Goal: Task Accomplishment & Management: Manage account settings

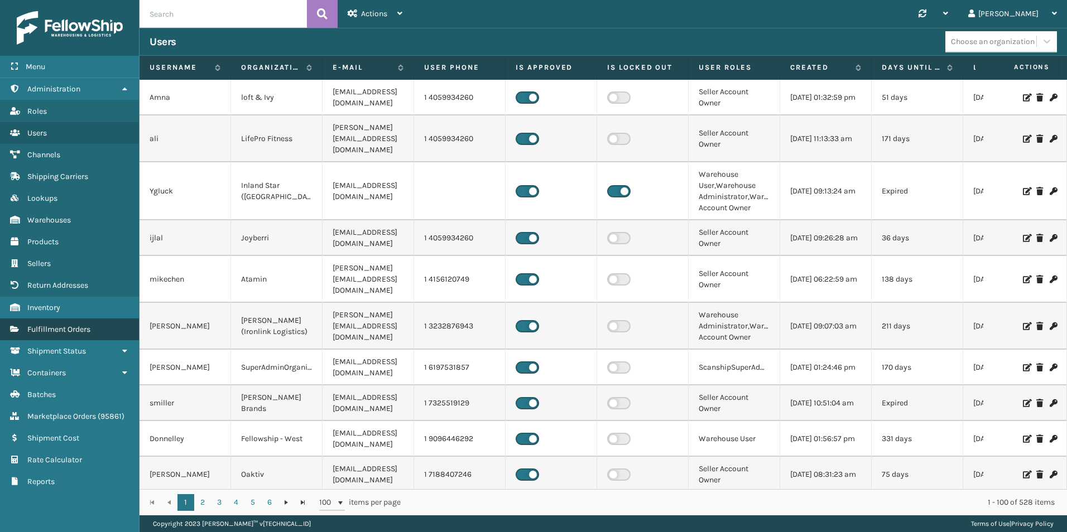
click at [62, 328] on span "Fulfillment Orders" at bounding box center [58, 329] width 63 height 9
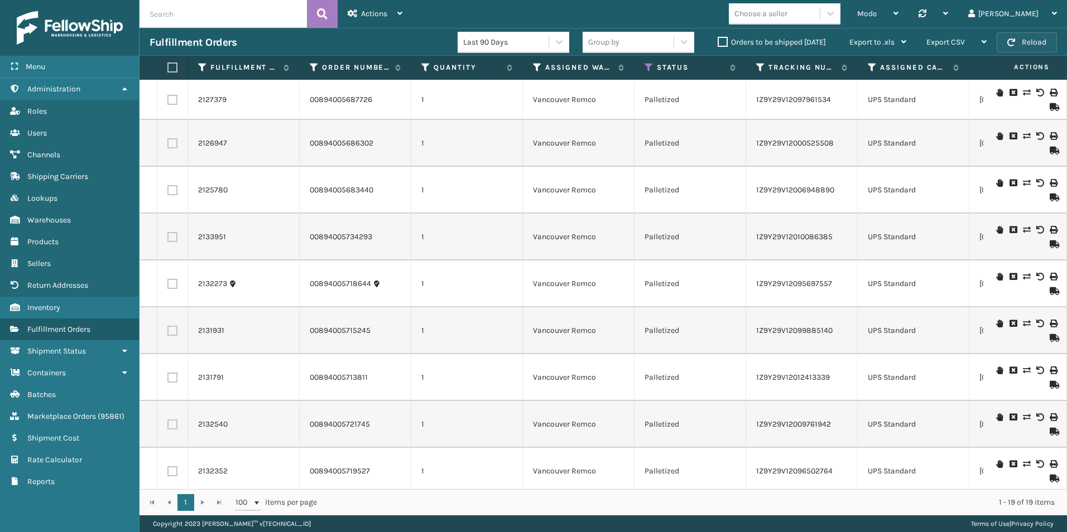
click at [1018, 41] on button "Reload" at bounding box center [1026, 42] width 60 height 20
click at [1033, 44] on button "Reload" at bounding box center [1026, 42] width 60 height 20
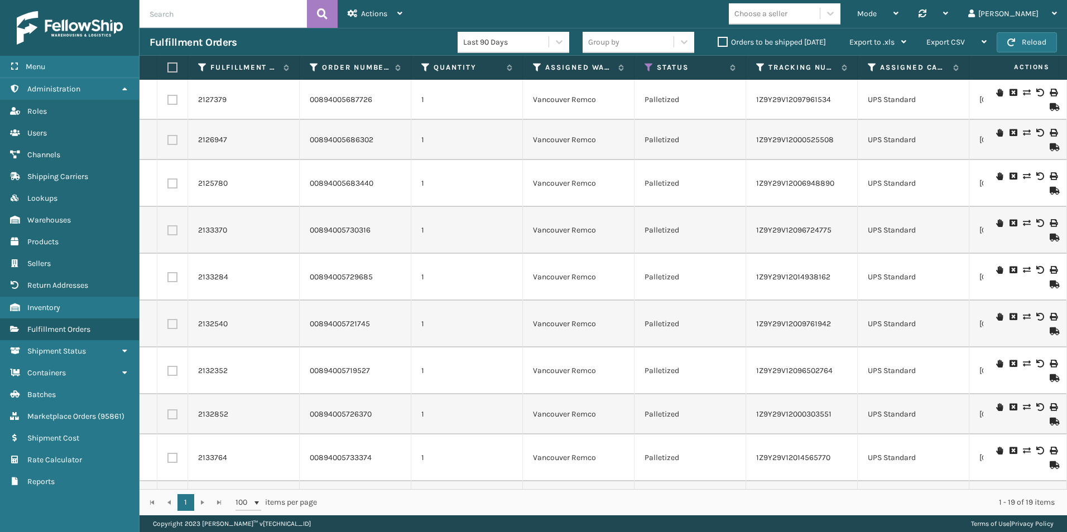
click at [721, 39] on label "Orders to be shipped [DATE]" at bounding box center [771, 41] width 108 height 9
click at [718, 39] on input "Orders to be shipped [DATE]" at bounding box center [717, 39] width 1 height 7
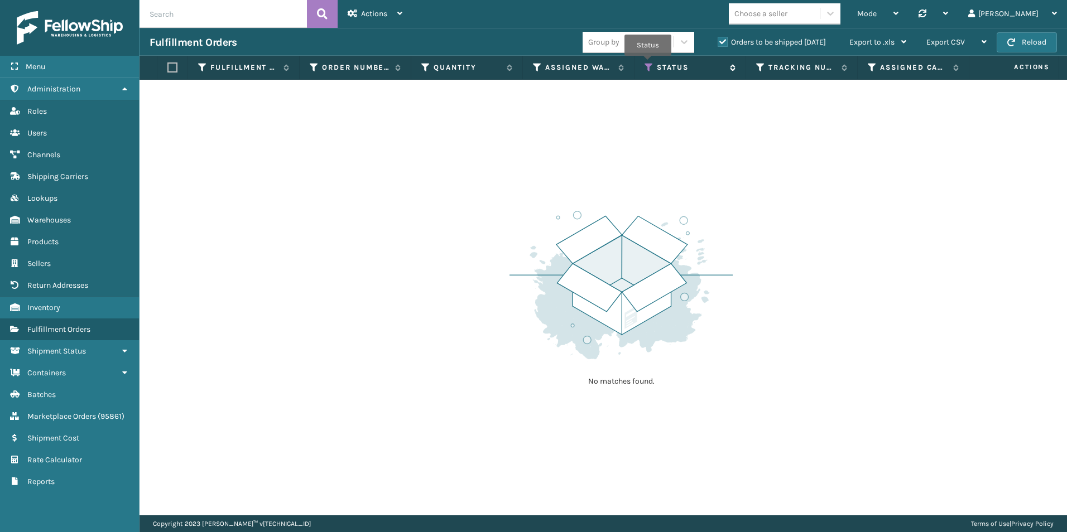
click at [649, 64] on icon at bounding box center [648, 67] width 9 height 10
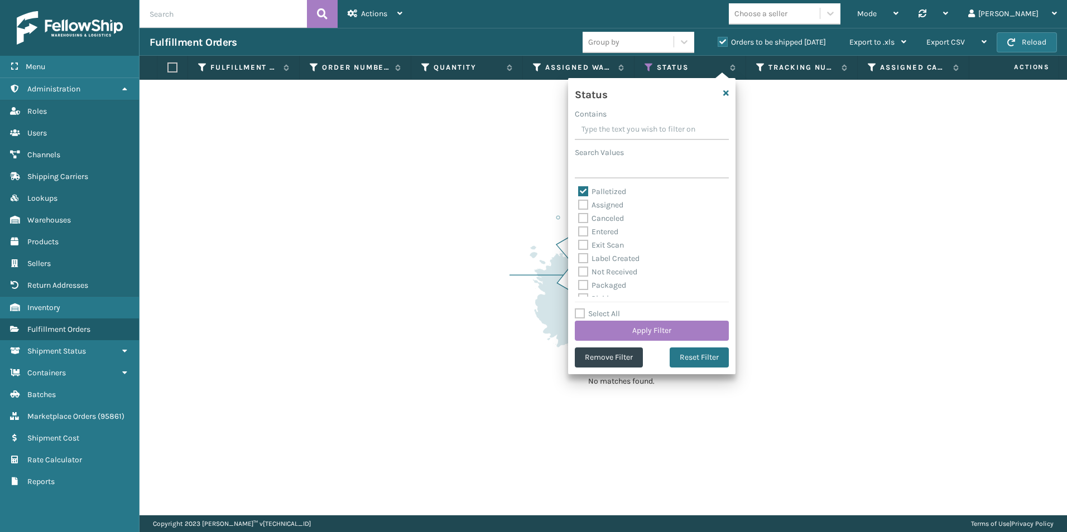
click at [582, 192] on label "Palletized" at bounding box center [602, 191] width 48 height 9
click at [579, 192] on input "Palletized" at bounding box center [578, 188] width 1 height 7
checkbox input "false"
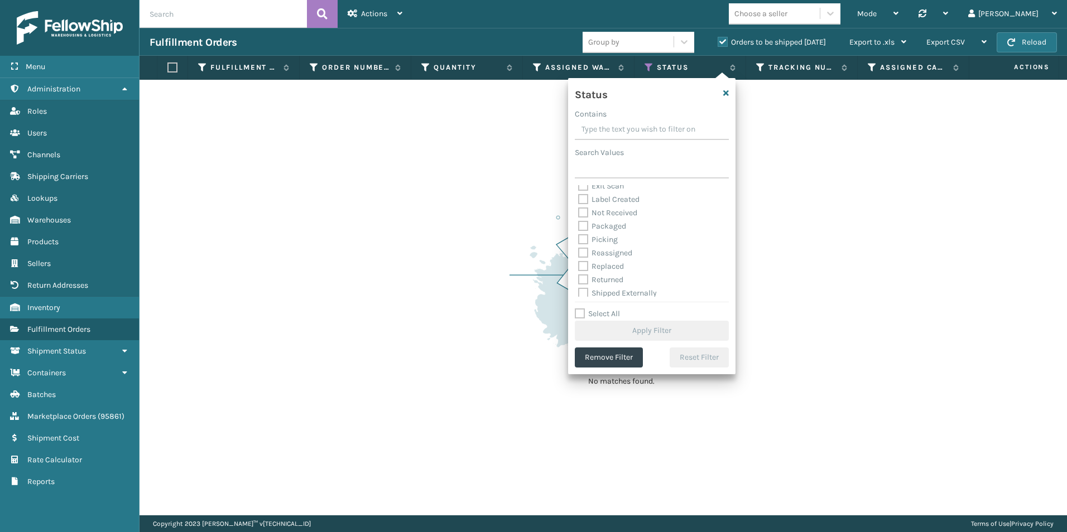
scroll to position [62, 0]
click at [578, 238] on label "Picking" at bounding box center [598, 236] width 40 height 9
click at [578, 237] on input "Picking" at bounding box center [578, 233] width 1 height 7
checkbox input "true"
click at [652, 329] on button "Apply Filter" at bounding box center [652, 331] width 154 height 20
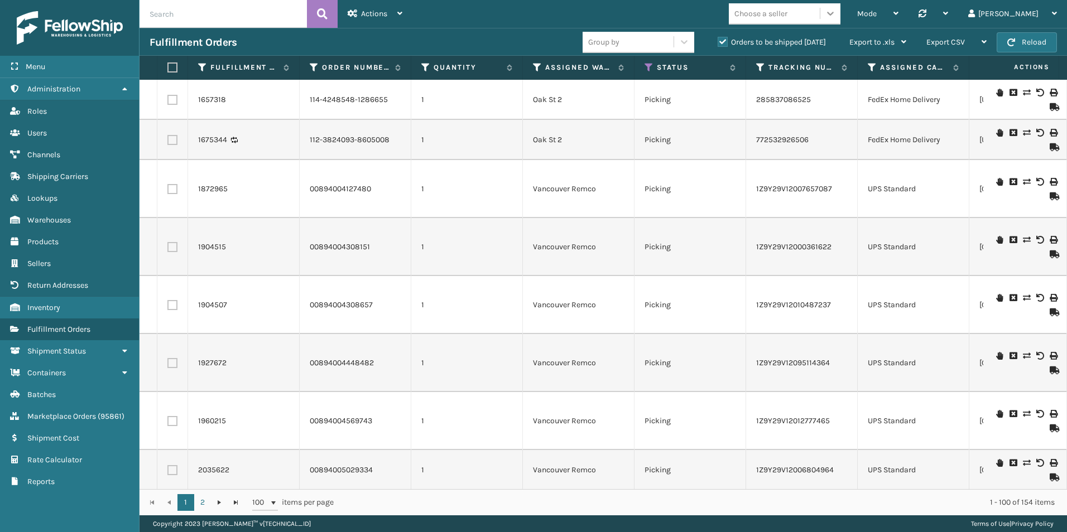
click at [836, 12] on icon at bounding box center [830, 13] width 11 height 11
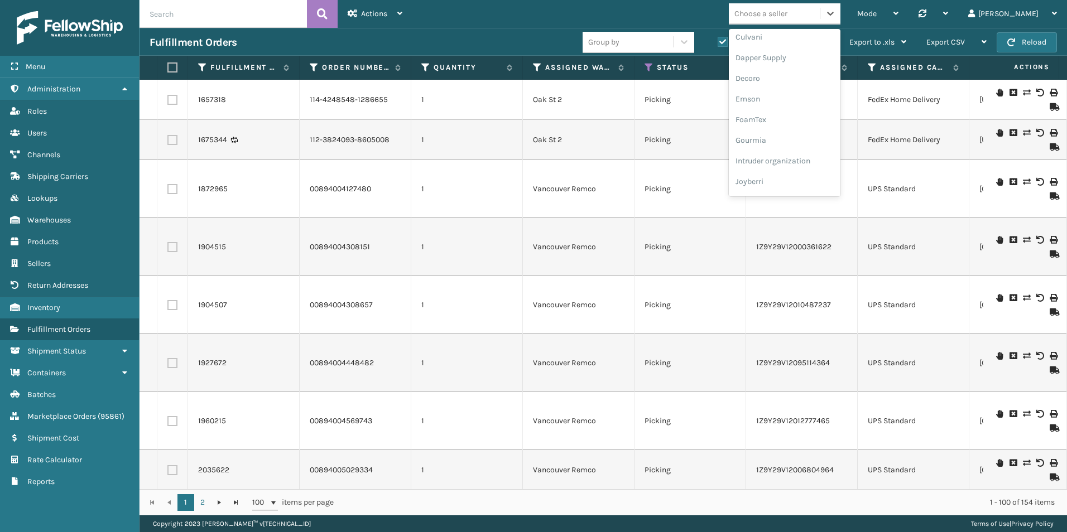
scroll to position [279, 0]
click at [810, 155] on div "Koolmore" at bounding box center [785, 155] width 112 height 21
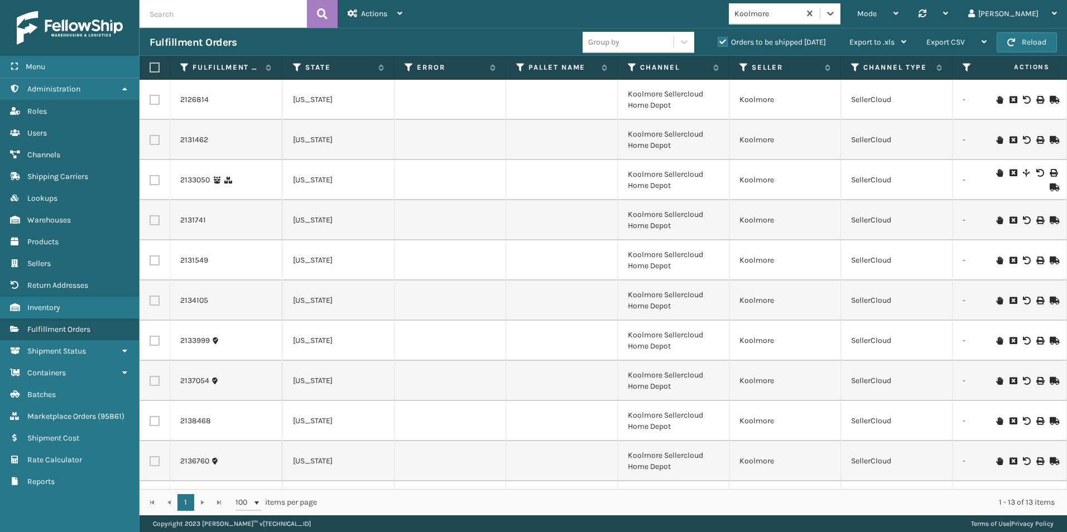
scroll to position [0, 685]
click at [996, 258] on icon at bounding box center [999, 261] width 7 height 8
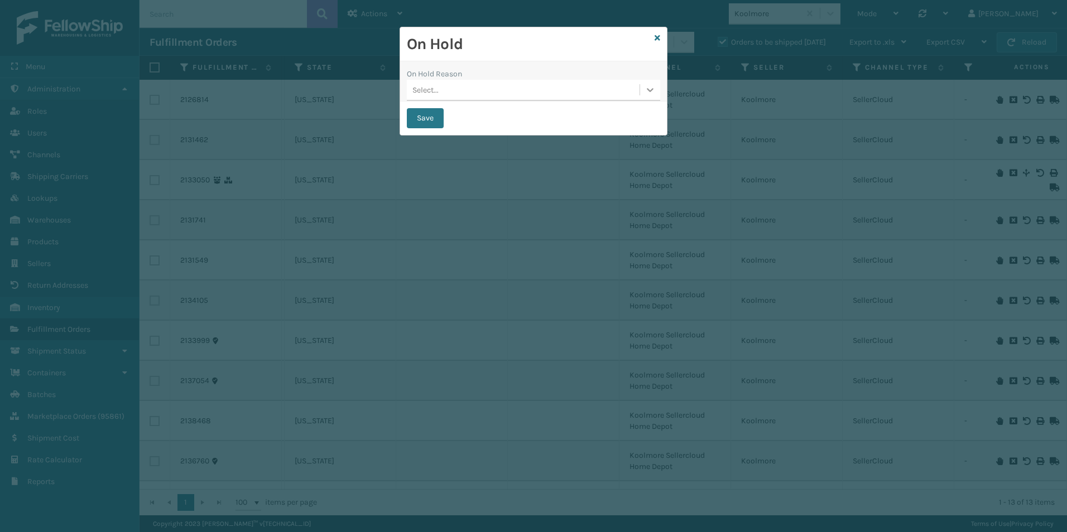
click at [652, 90] on icon at bounding box center [649, 89] width 11 height 11
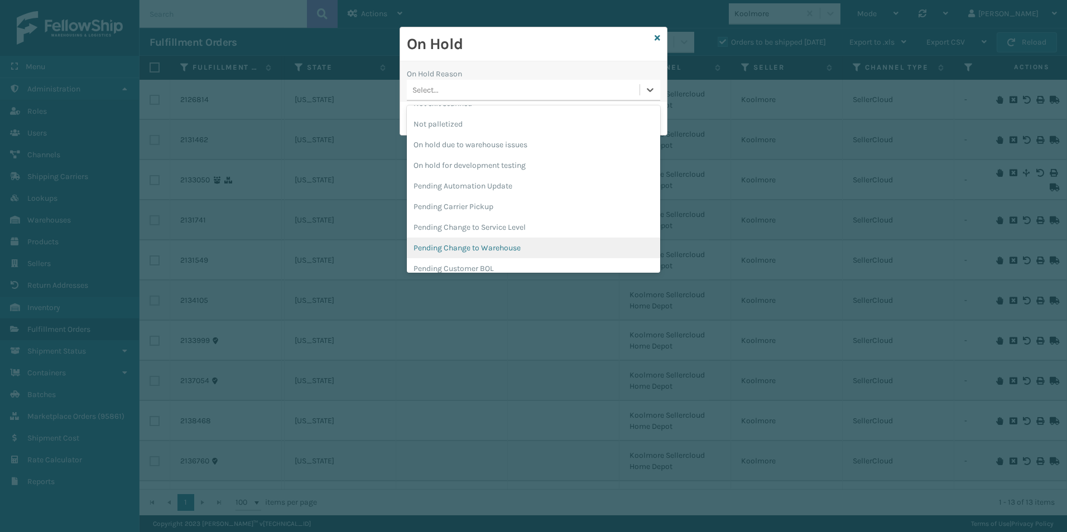
scroll to position [335, 0]
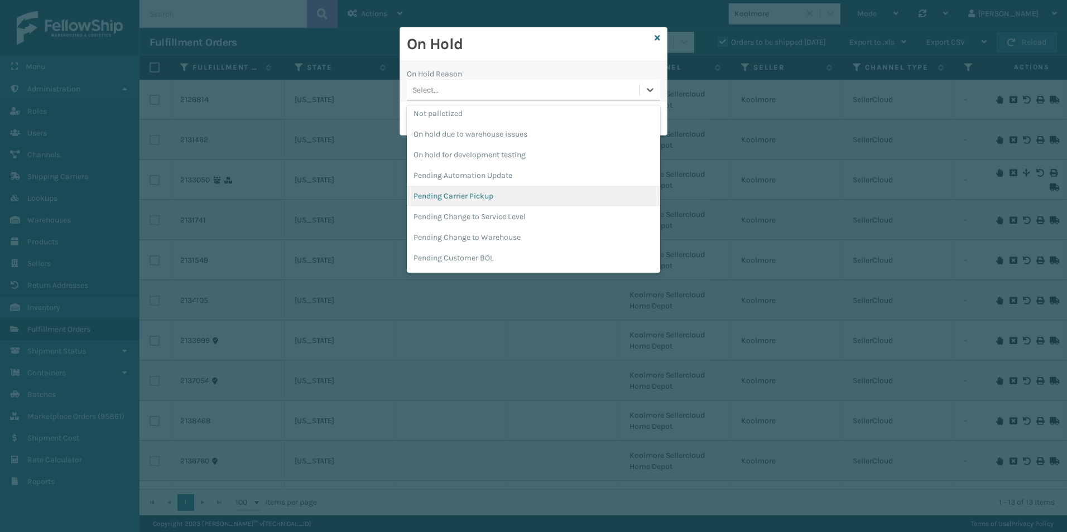
click at [474, 198] on div "Pending Carrier Pickup" at bounding box center [533, 196] width 253 height 21
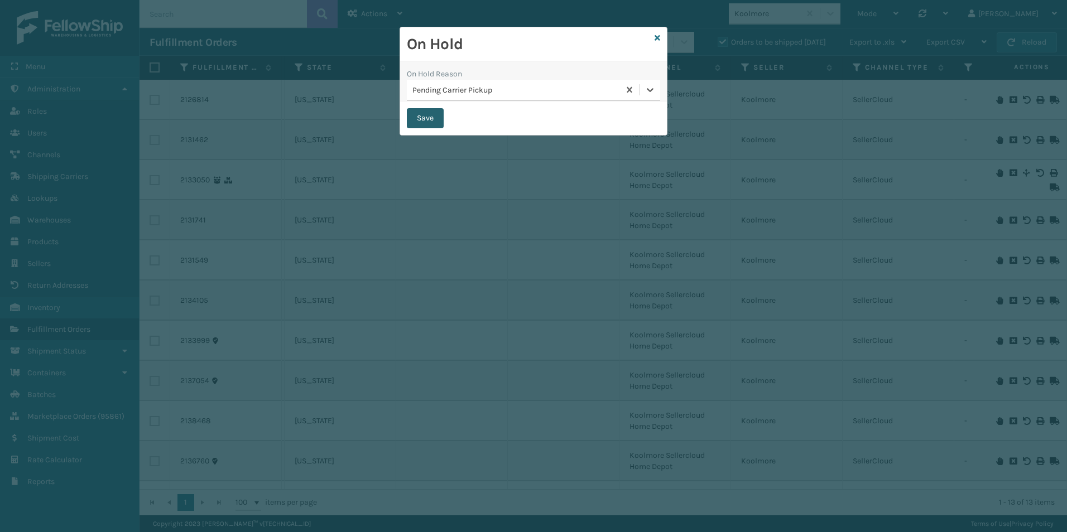
click at [426, 120] on button "Save" at bounding box center [425, 118] width 37 height 20
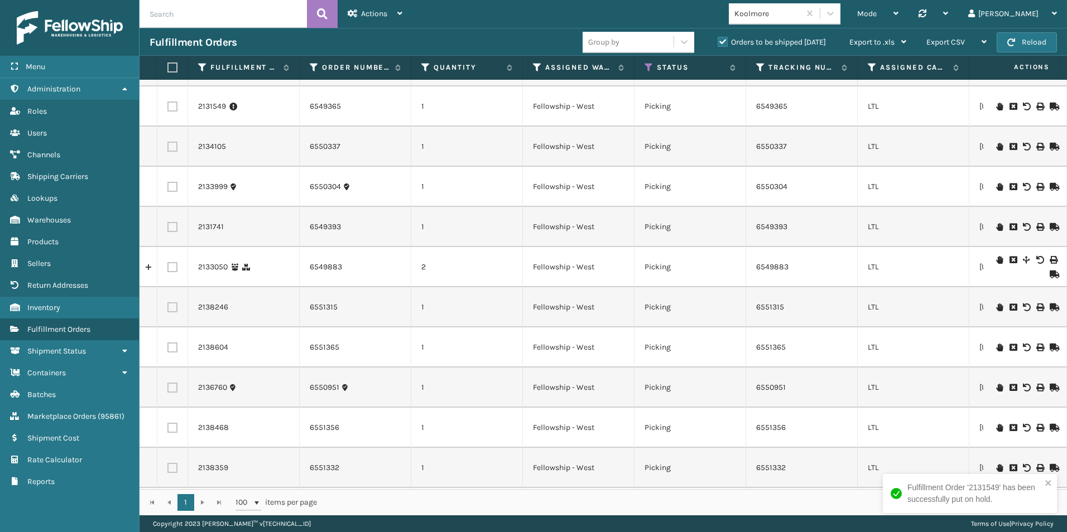
scroll to position [112, 0]
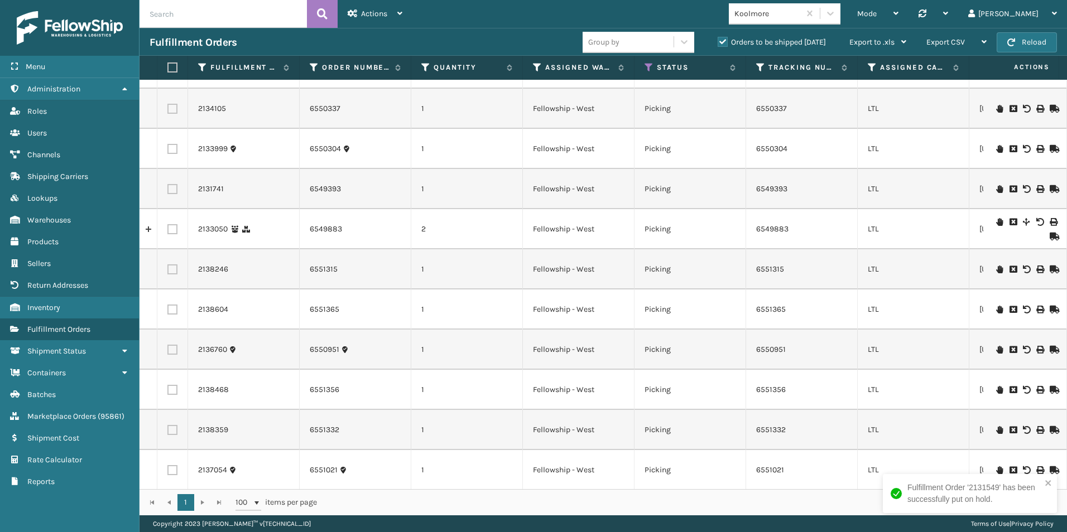
click at [996, 189] on icon at bounding box center [999, 189] width 7 height 8
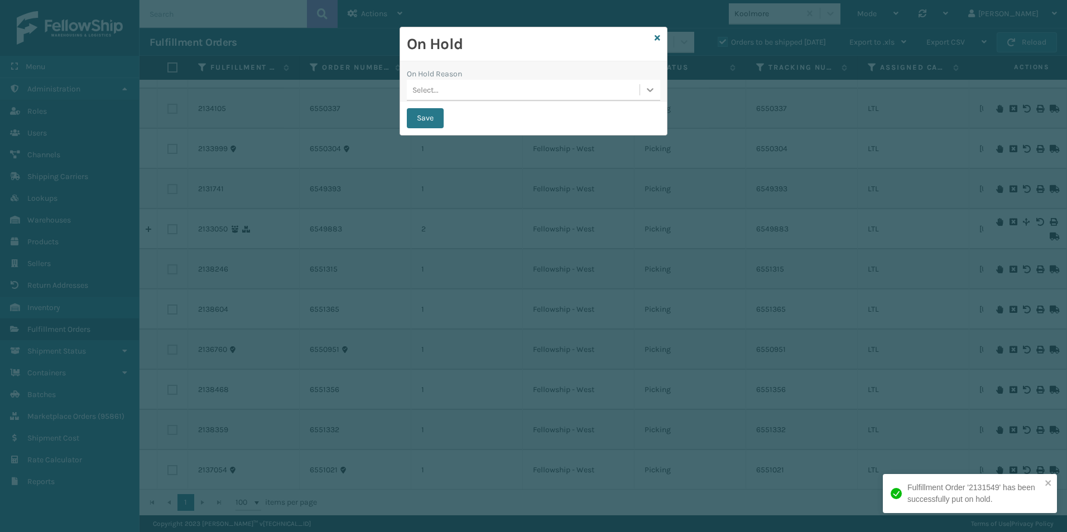
click at [653, 94] on icon at bounding box center [649, 89] width 11 height 11
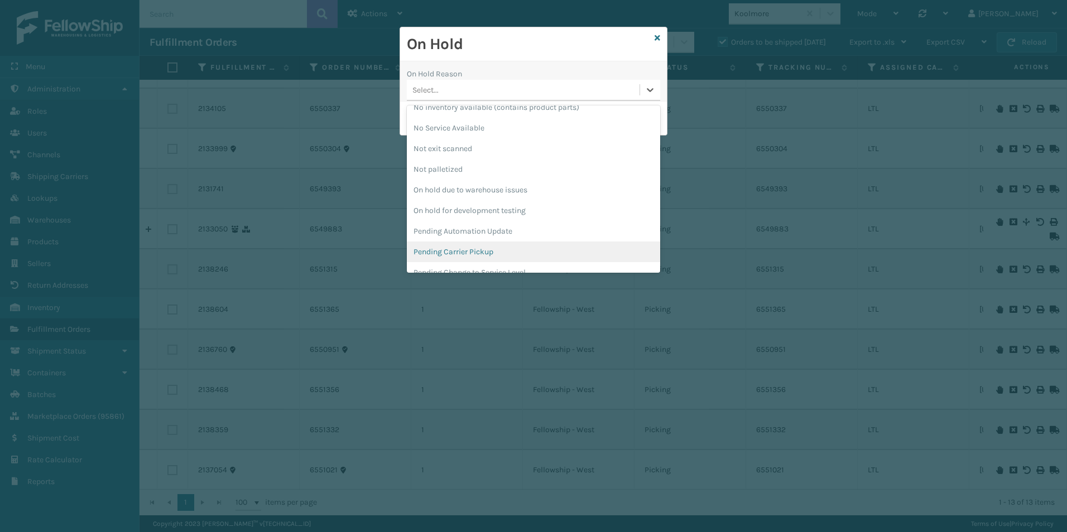
click at [473, 252] on div "Pending Carrier Pickup" at bounding box center [533, 252] width 253 height 21
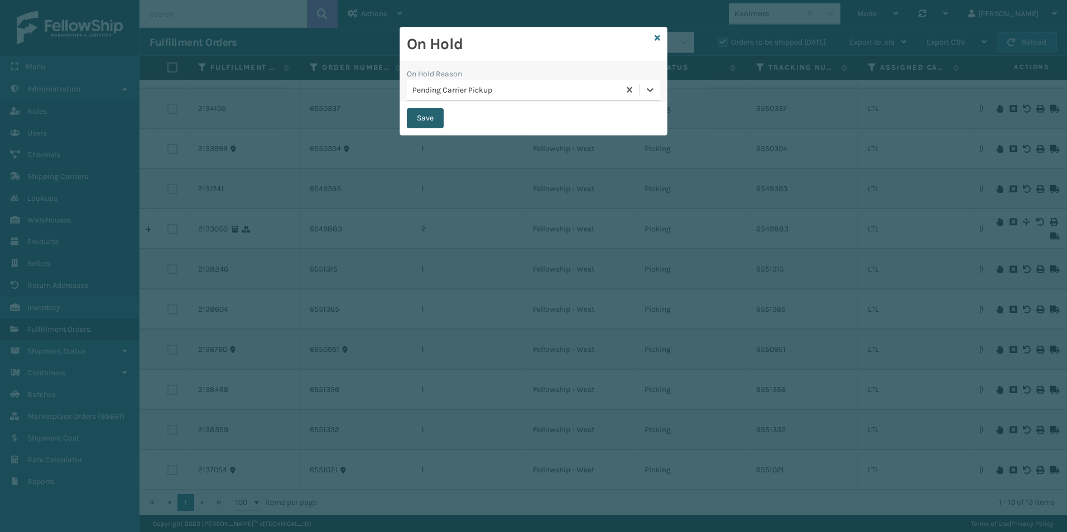
click at [419, 121] on button "Save" at bounding box center [425, 118] width 37 height 20
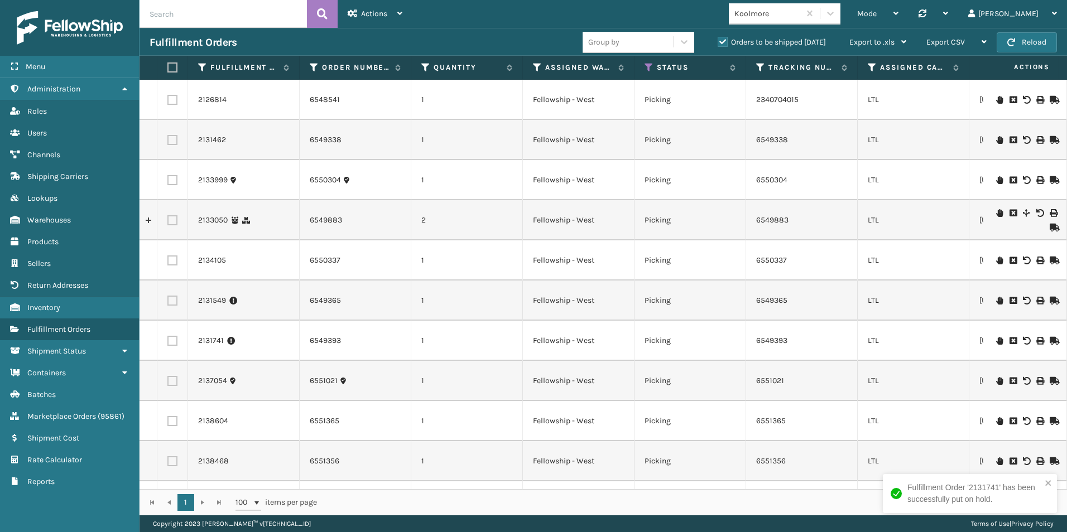
click at [996, 211] on icon at bounding box center [999, 213] width 7 height 8
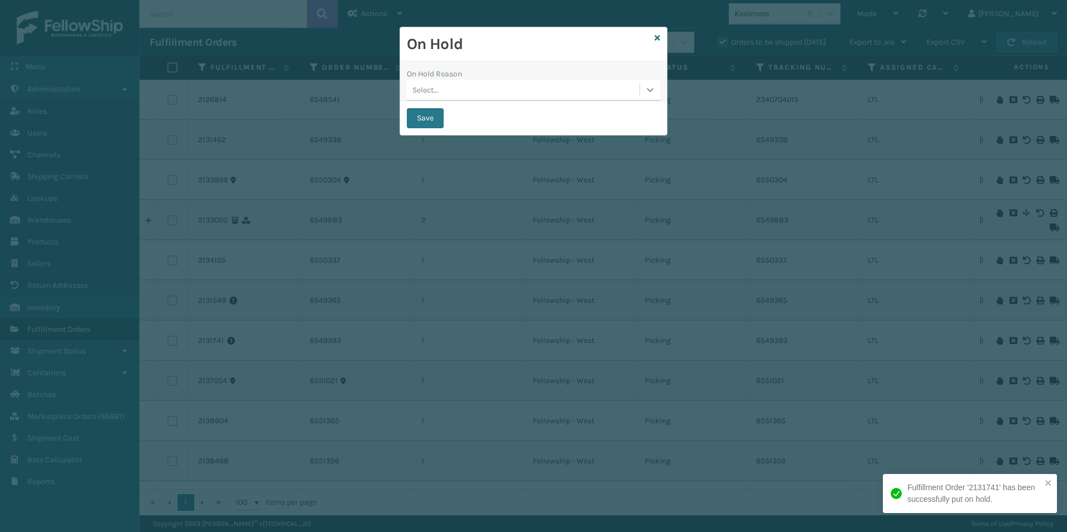
click at [645, 93] on icon at bounding box center [649, 89] width 11 height 11
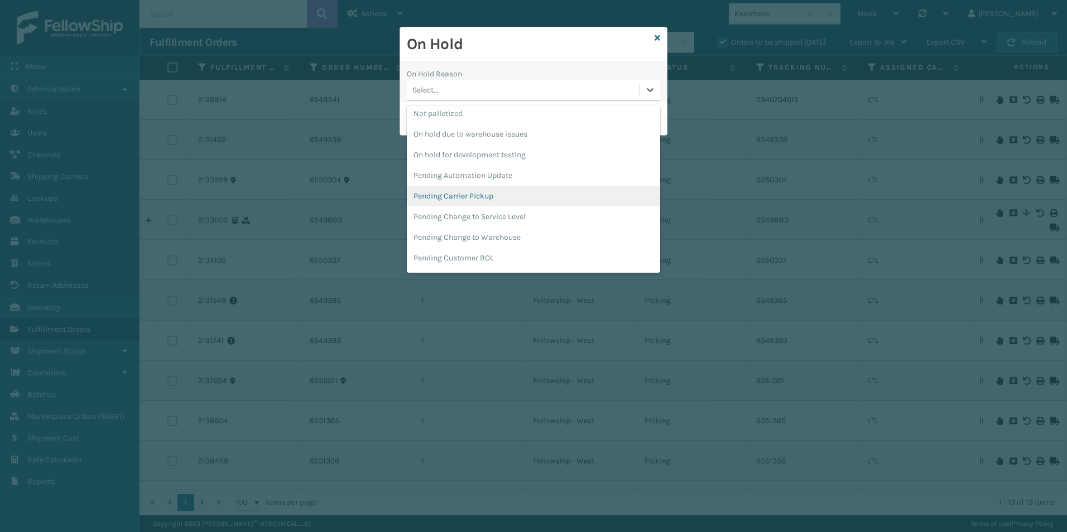
click at [480, 194] on div "Pending Carrier Pickup" at bounding box center [533, 196] width 253 height 21
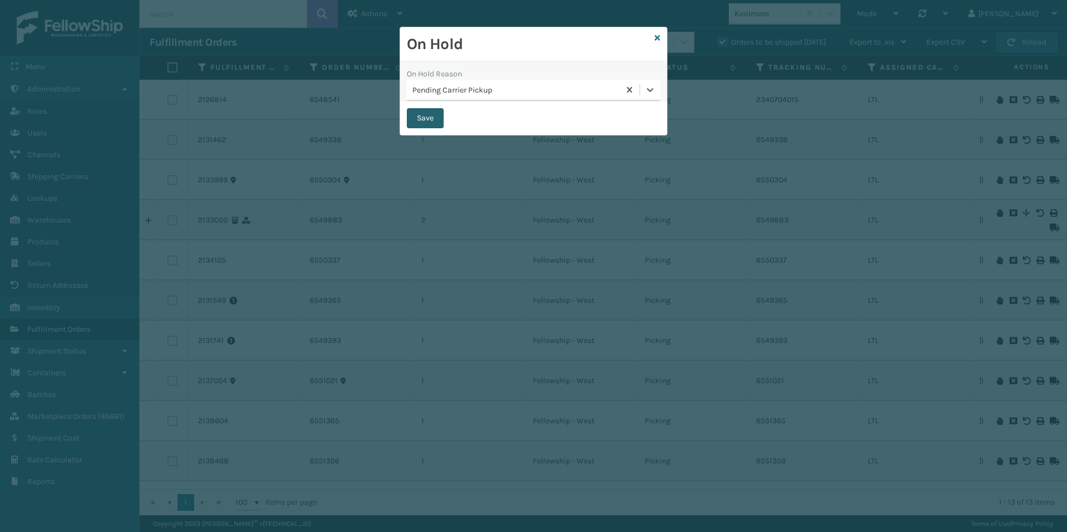
click at [426, 119] on button "Save" at bounding box center [425, 118] width 37 height 20
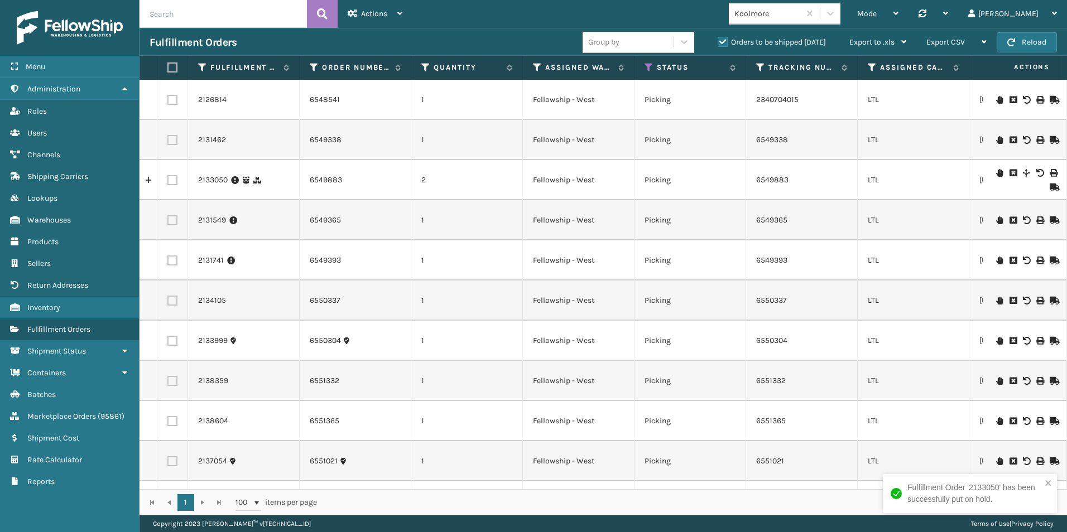
click at [996, 341] on icon at bounding box center [999, 341] width 7 height 8
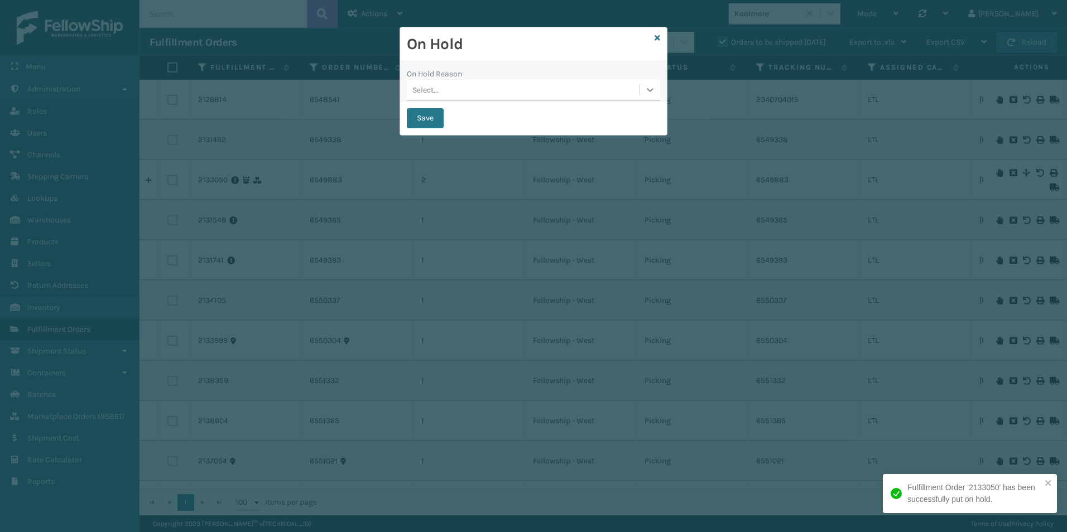
click at [653, 90] on icon at bounding box center [649, 89] width 11 height 11
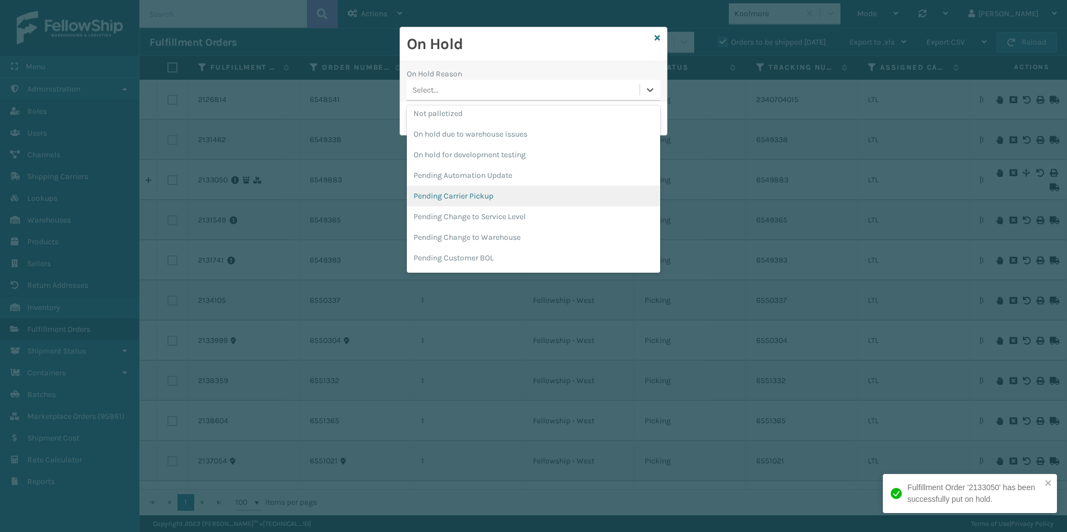
click at [489, 194] on div "Pending Carrier Pickup" at bounding box center [533, 196] width 253 height 21
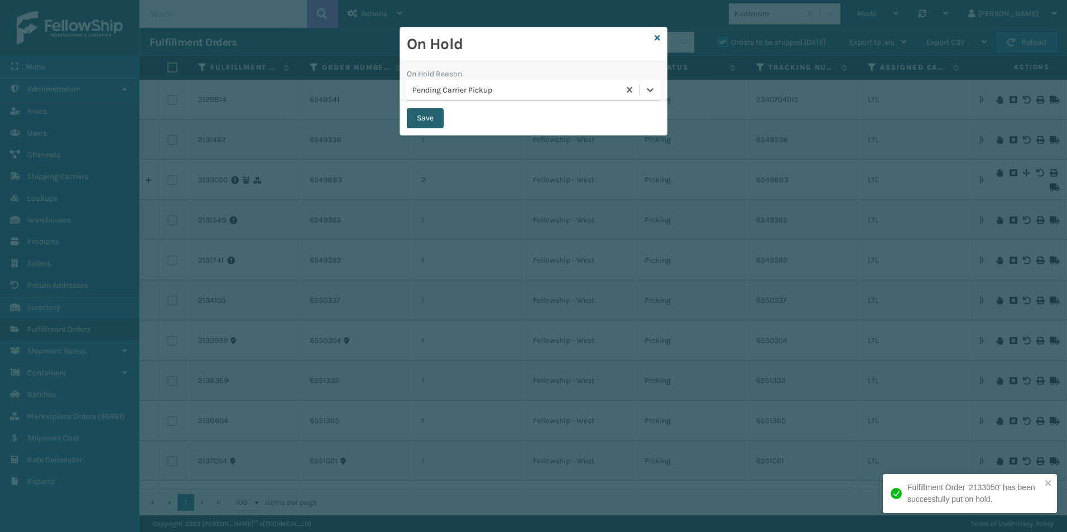
click at [418, 111] on button "Save" at bounding box center [425, 118] width 37 height 20
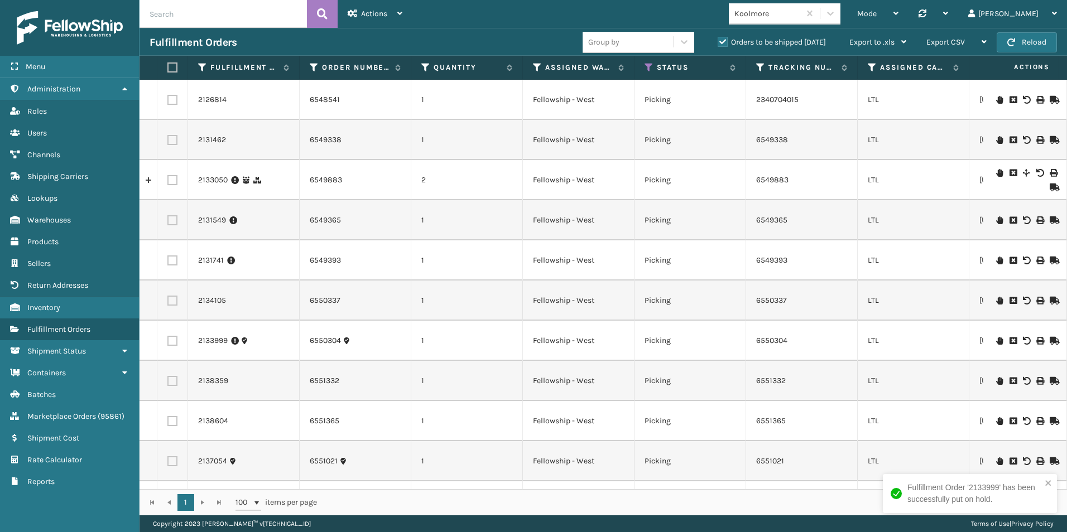
click at [996, 298] on icon at bounding box center [999, 301] width 7 height 8
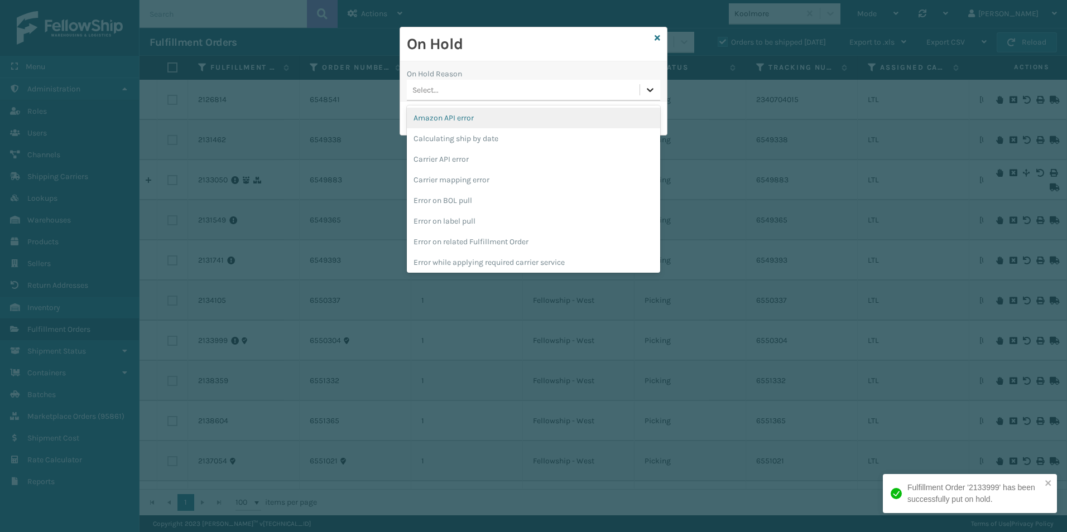
click at [645, 90] on icon at bounding box center [649, 89] width 11 height 11
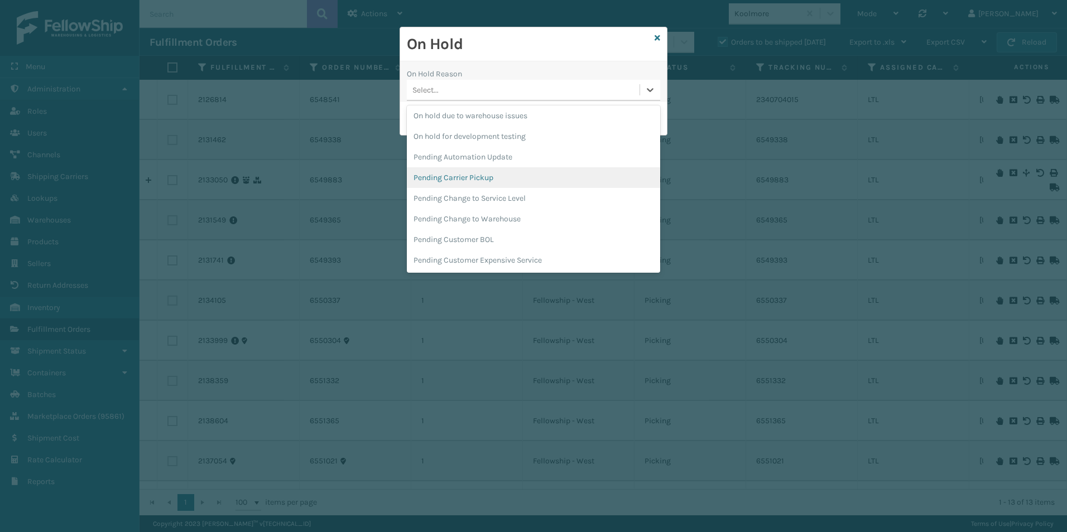
click at [482, 177] on div "Pending Carrier Pickup" at bounding box center [533, 177] width 253 height 21
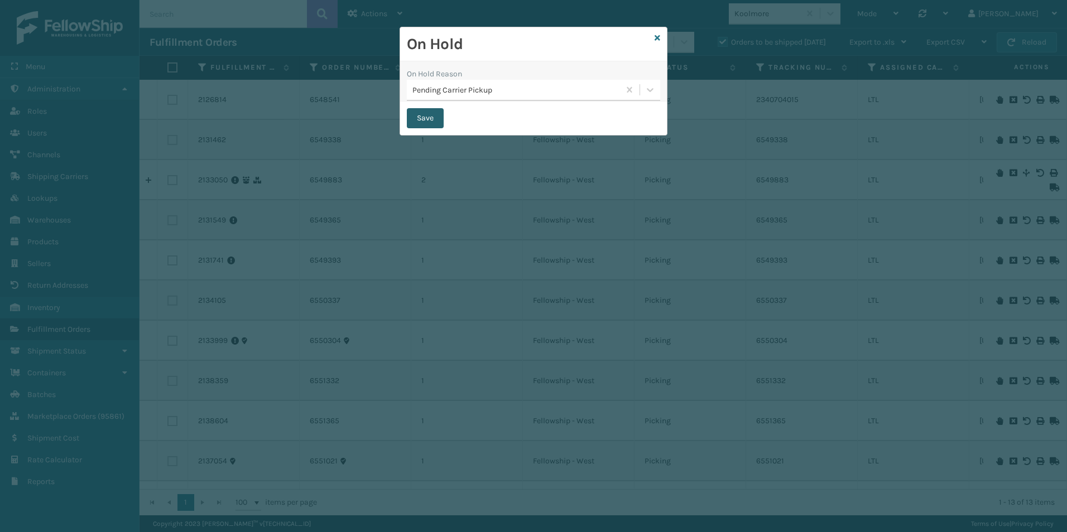
click at [421, 119] on button "Save" at bounding box center [425, 118] width 37 height 20
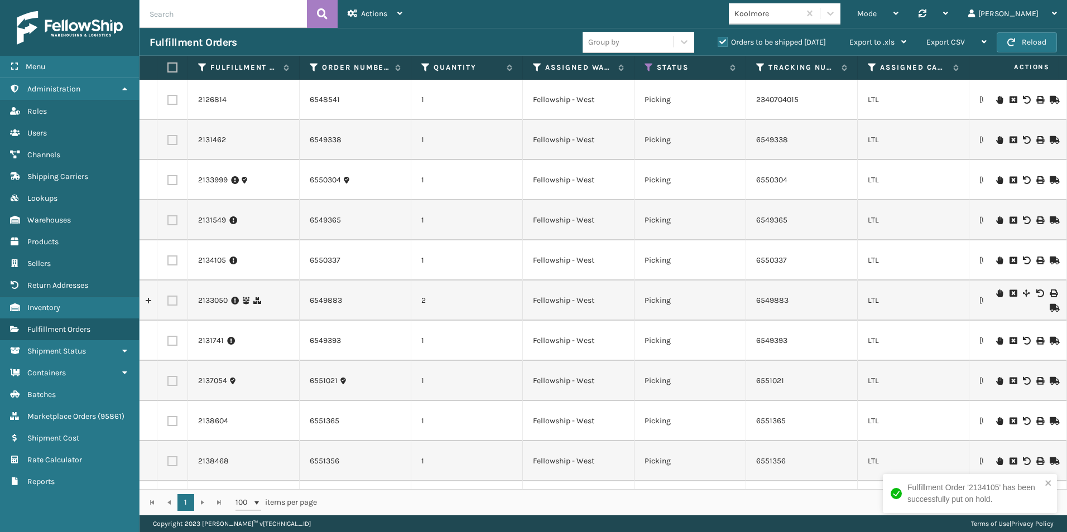
click at [996, 463] on icon at bounding box center [999, 461] width 7 height 8
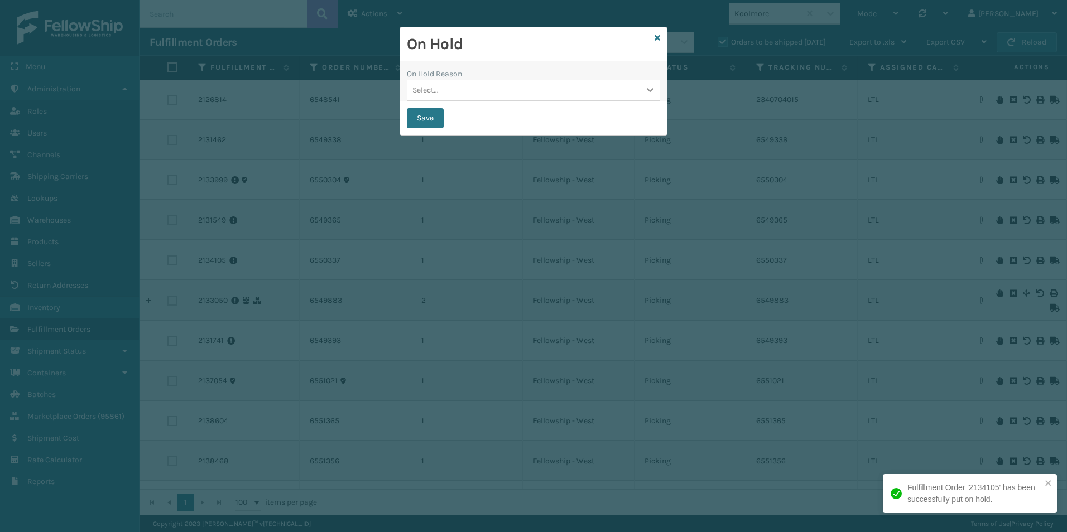
click at [652, 89] on icon at bounding box center [650, 90] width 7 height 4
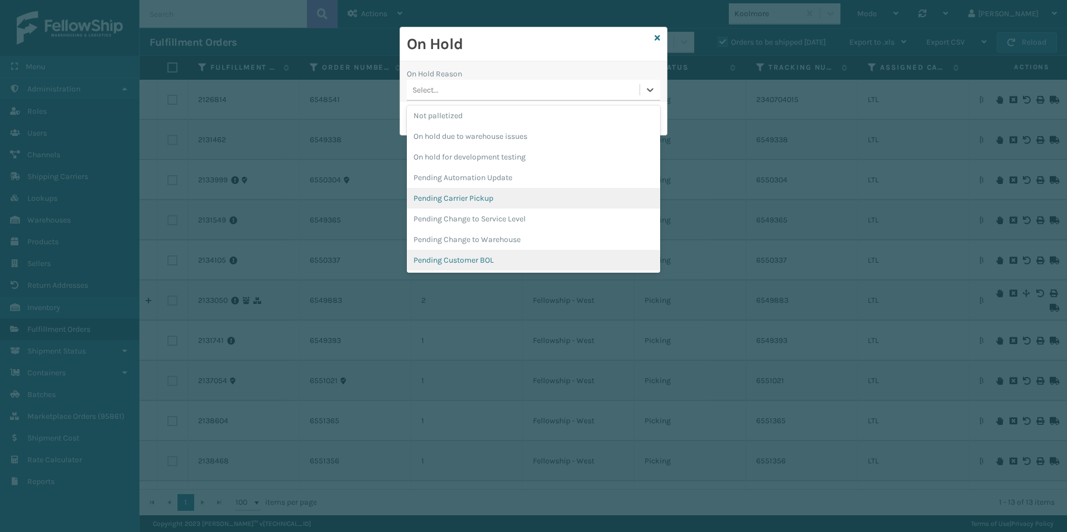
scroll to position [335, 0]
click at [441, 192] on div "Pending Carrier Pickup" at bounding box center [533, 196] width 253 height 21
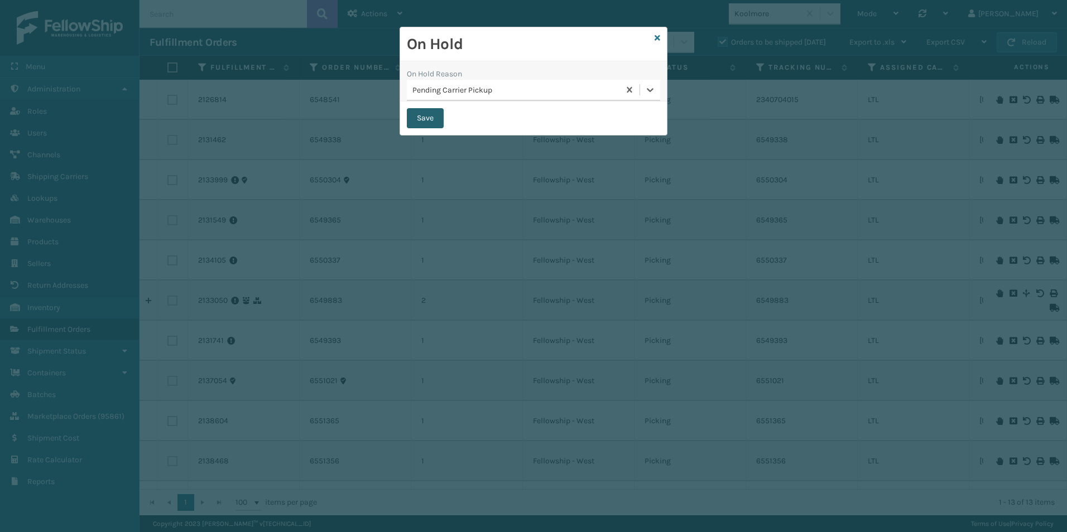
click at [421, 121] on button "Save" at bounding box center [425, 118] width 37 height 20
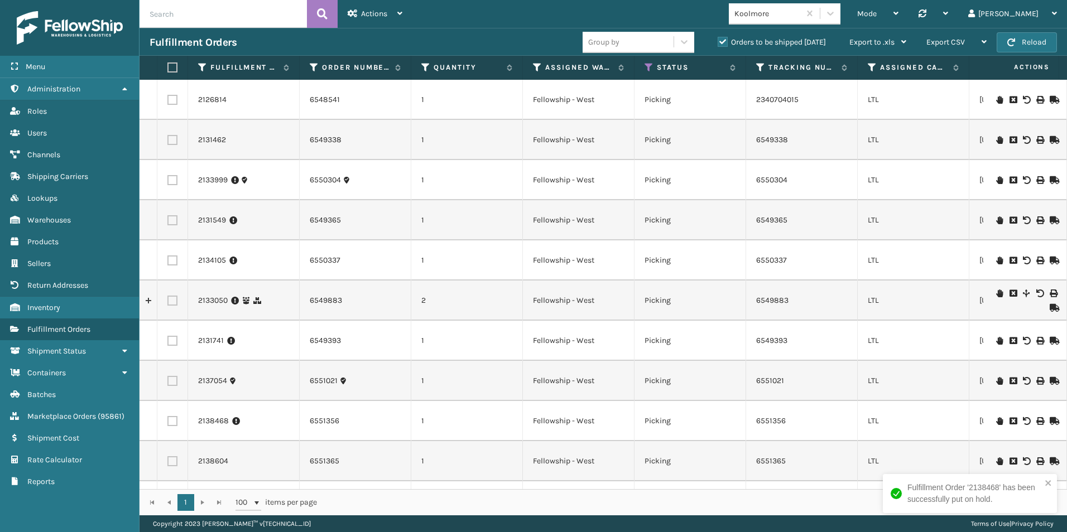
click at [996, 463] on icon at bounding box center [999, 461] width 7 height 8
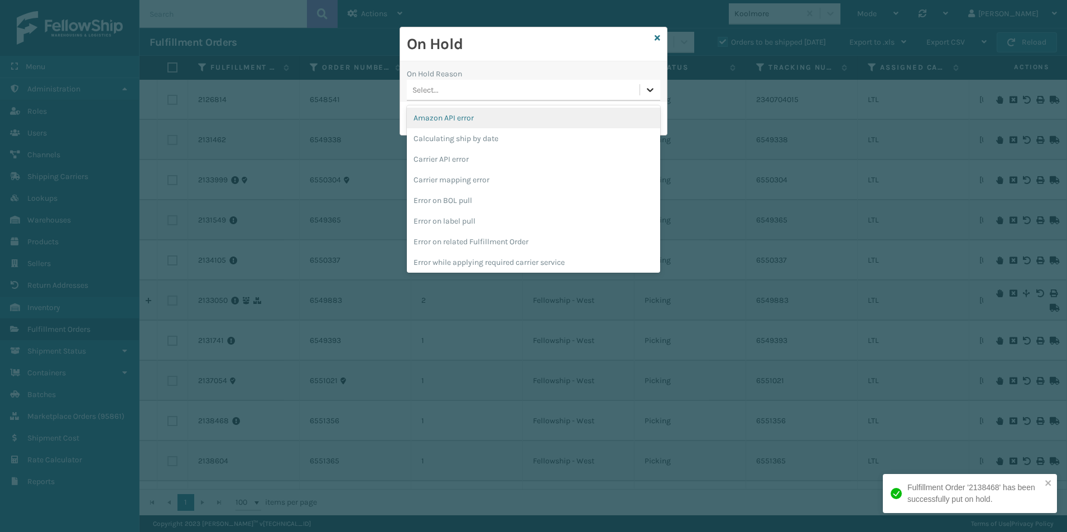
click at [655, 93] on icon at bounding box center [649, 89] width 11 height 11
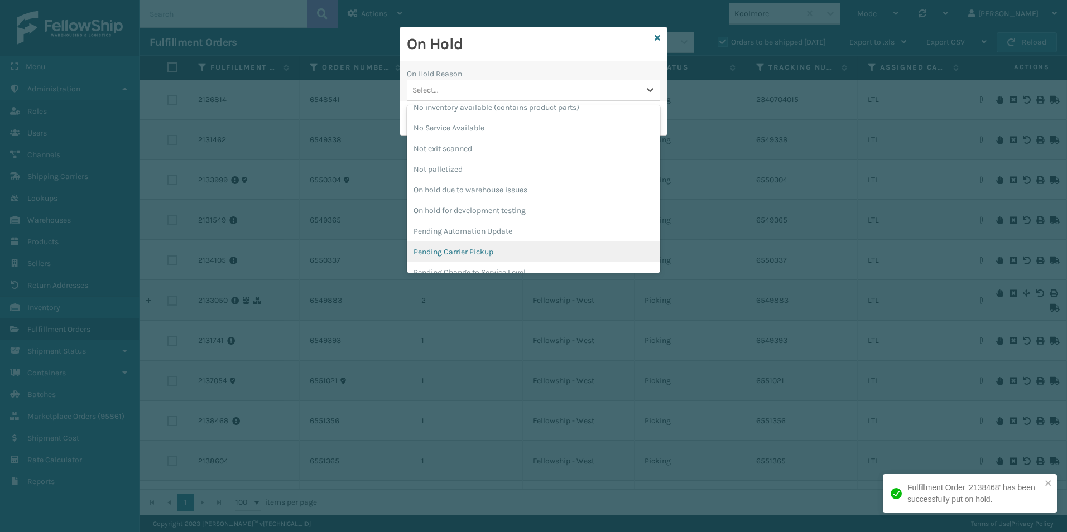
click at [472, 251] on div "Pending Carrier Pickup" at bounding box center [533, 252] width 253 height 21
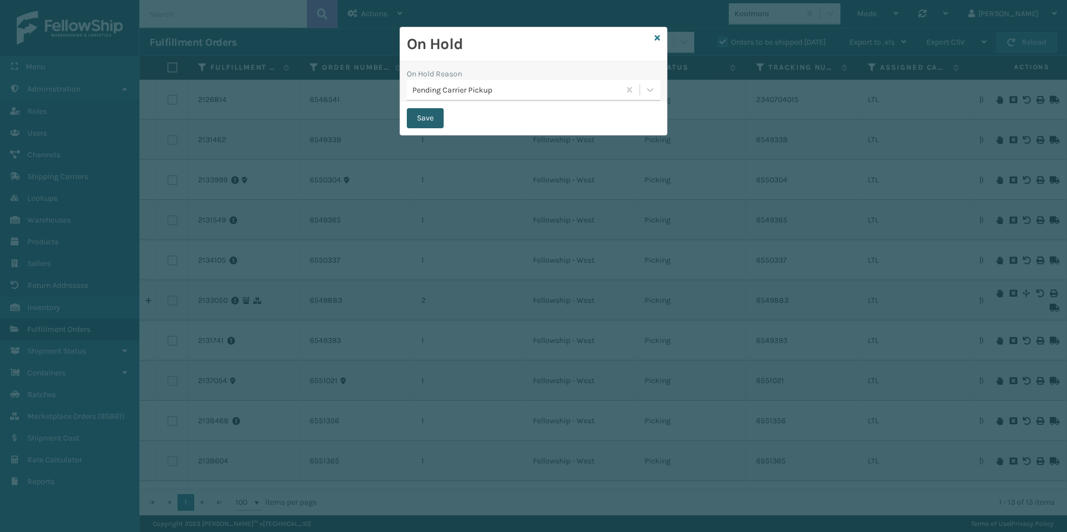
click at [427, 119] on button "Save" at bounding box center [425, 118] width 37 height 20
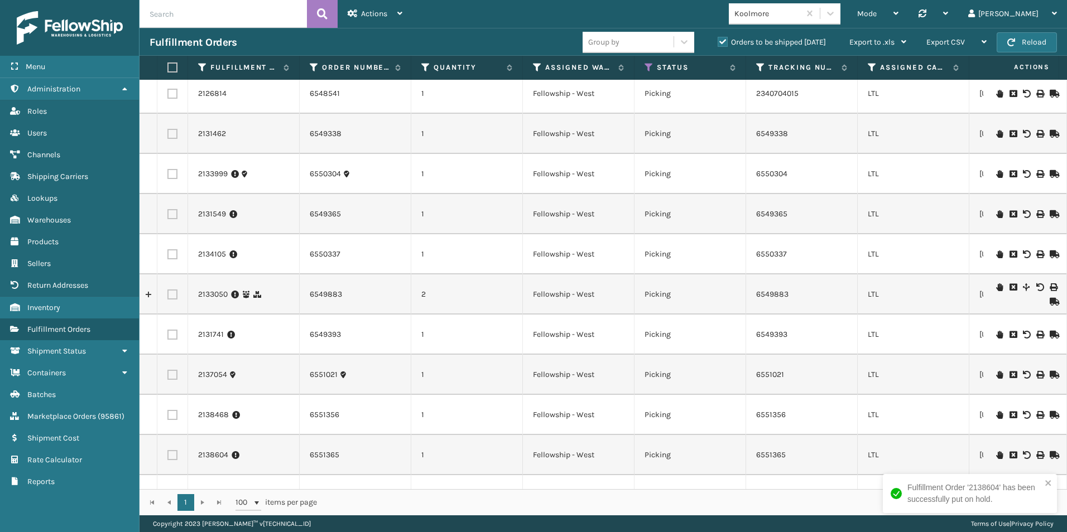
scroll to position [0, 0]
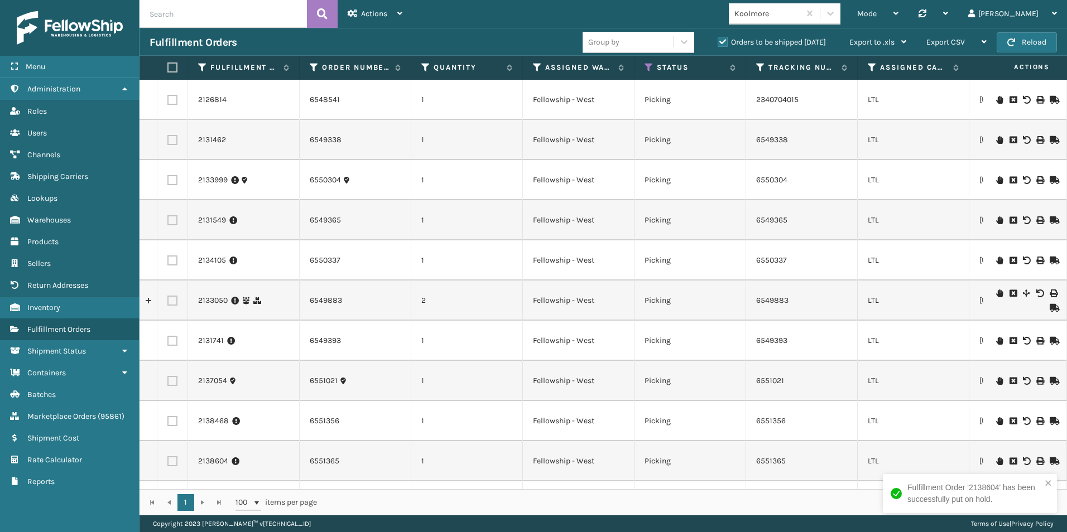
click at [996, 140] on icon at bounding box center [999, 140] width 7 height 8
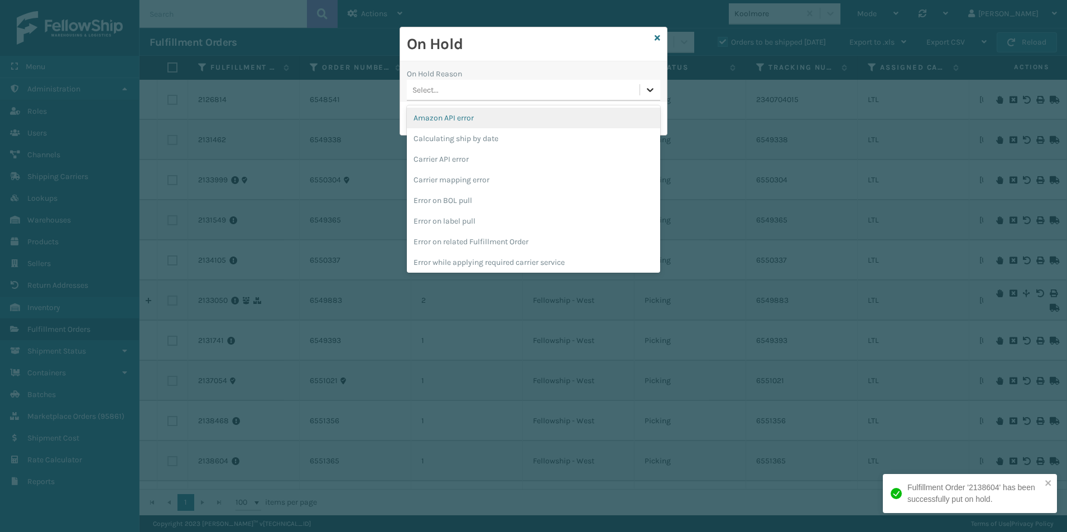
click at [650, 90] on icon at bounding box center [649, 89] width 11 height 11
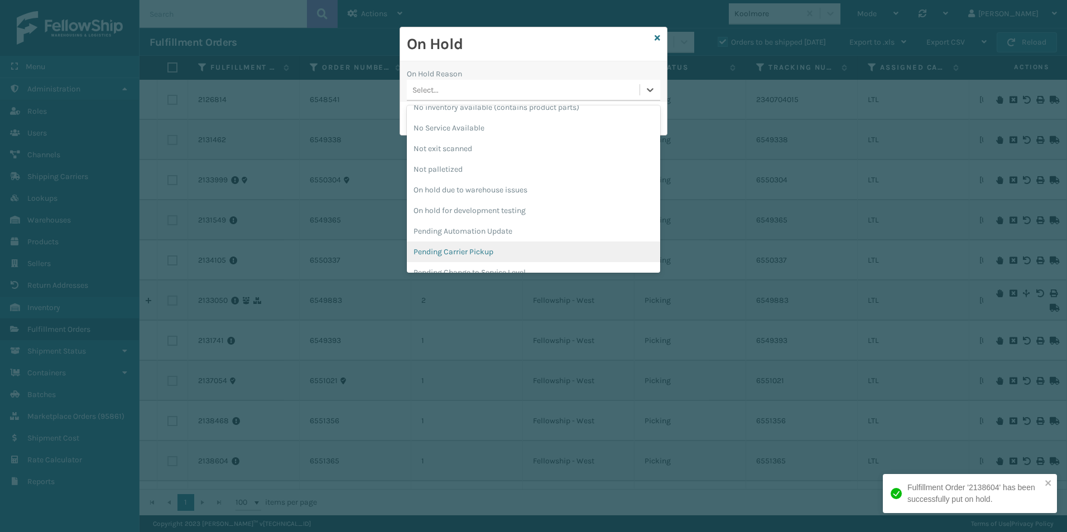
click at [464, 249] on div "Pending Carrier Pickup" at bounding box center [533, 252] width 253 height 21
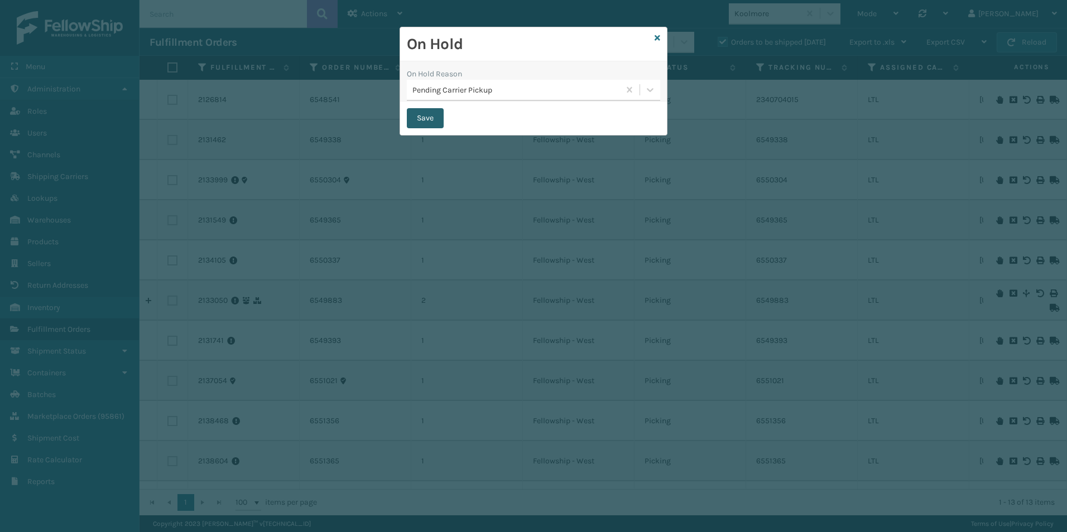
click at [431, 119] on button "Save" at bounding box center [425, 118] width 37 height 20
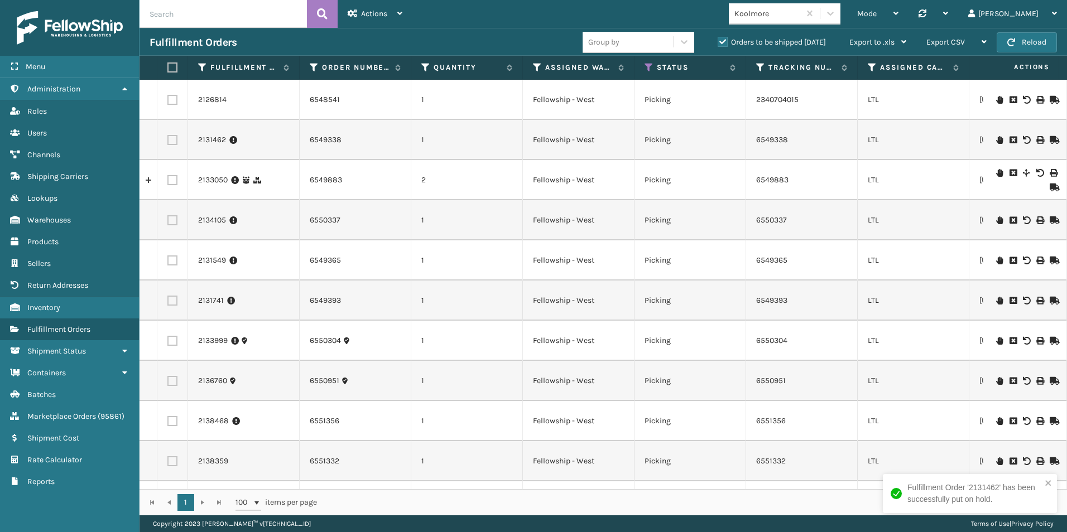
click at [996, 379] on icon at bounding box center [999, 381] width 7 height 8
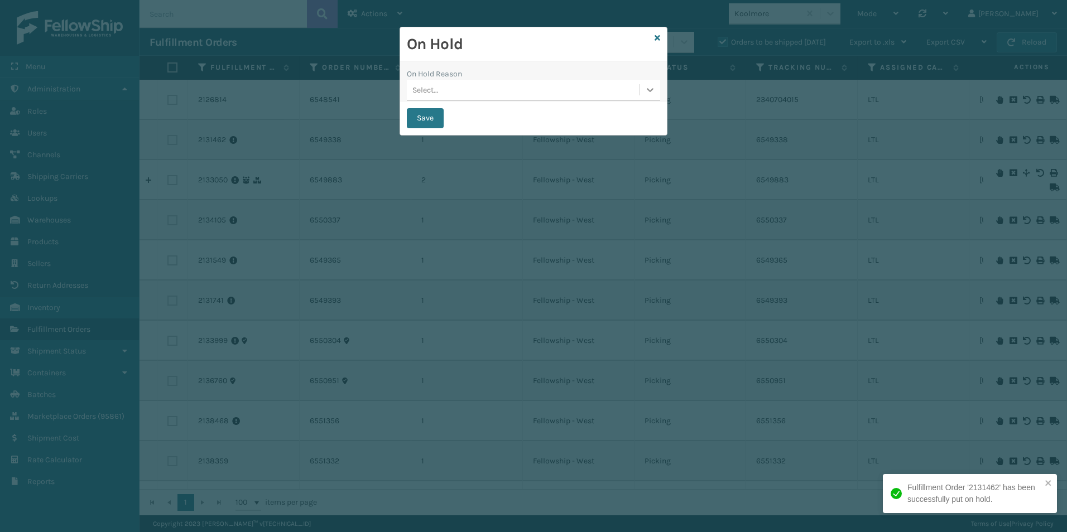
drag, startPoint x: 647, startPoint y: 93, endPoint x: 646, endPoint y: 102, distance: 9.0
click at [647, 93] on icon at bounding box center [649, 89] width 11 height 11
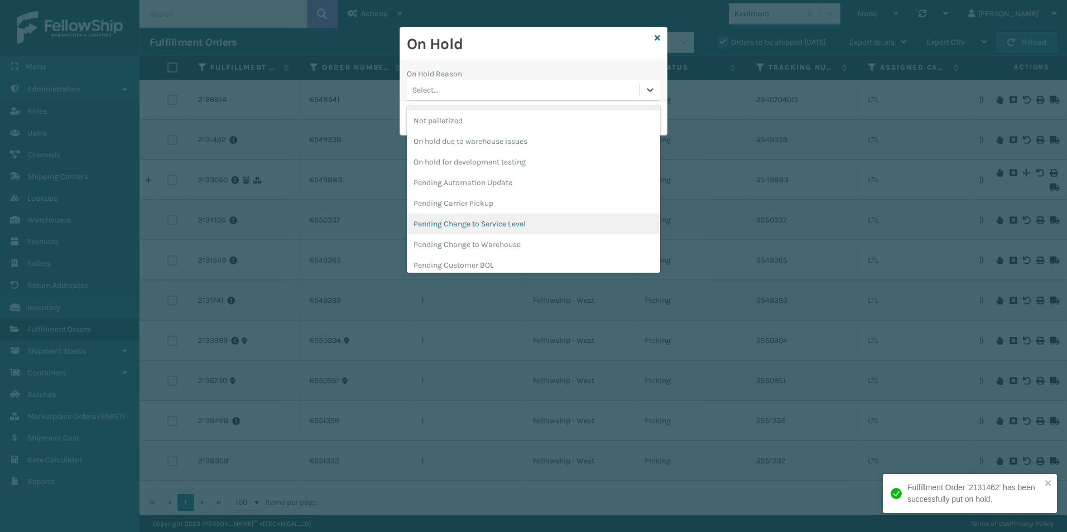
scroll to position [335, 0]
click at [478, 194] on div "Pending Carrier Pickup" at bounding box center [533, 196] width 253 height 21
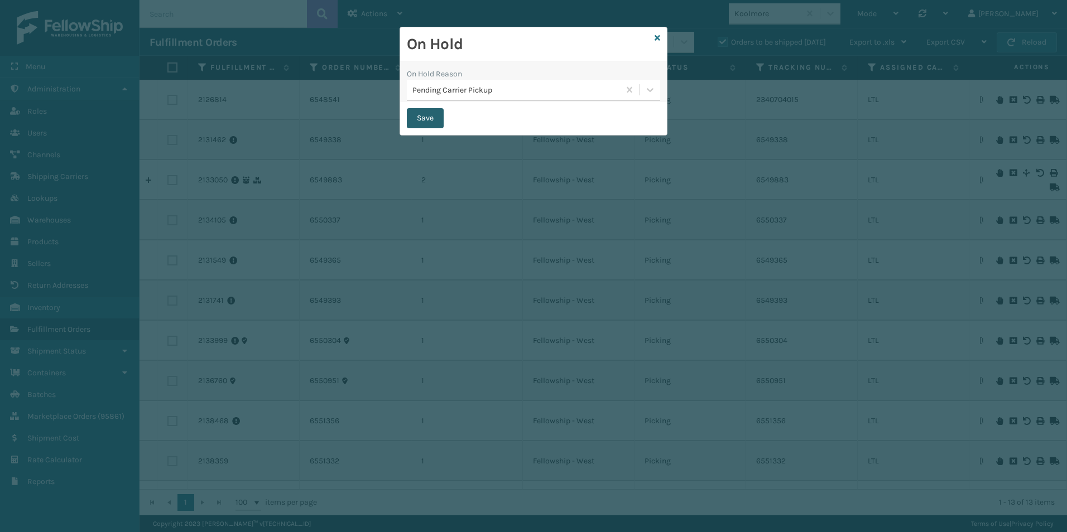
click at [418, 117] on button "Save" at bounding box center [425, 118] width 37 height 20
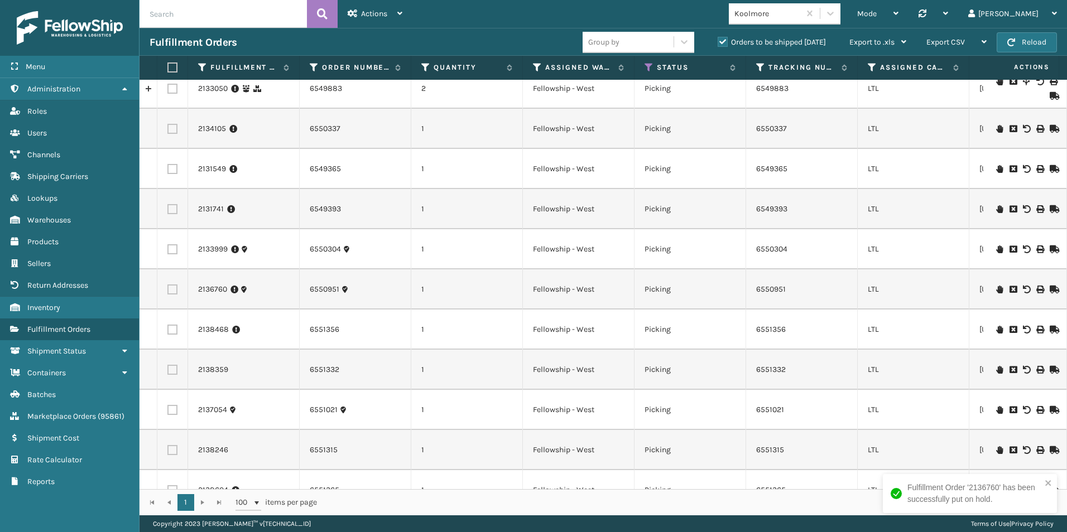
scroll to position [121, 0]
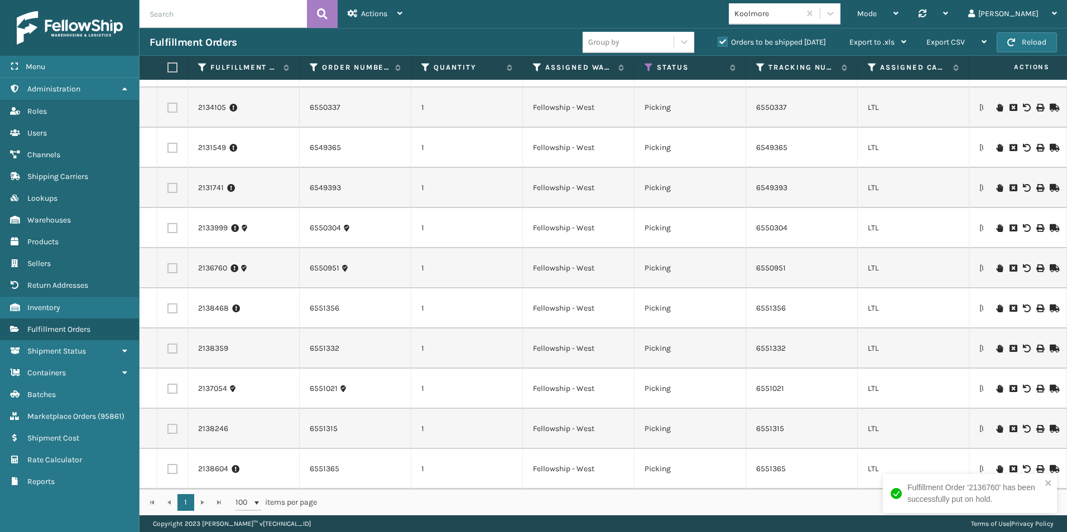
click at [996, 385] on icon at bounding box center [999, 389] width 7 height 8
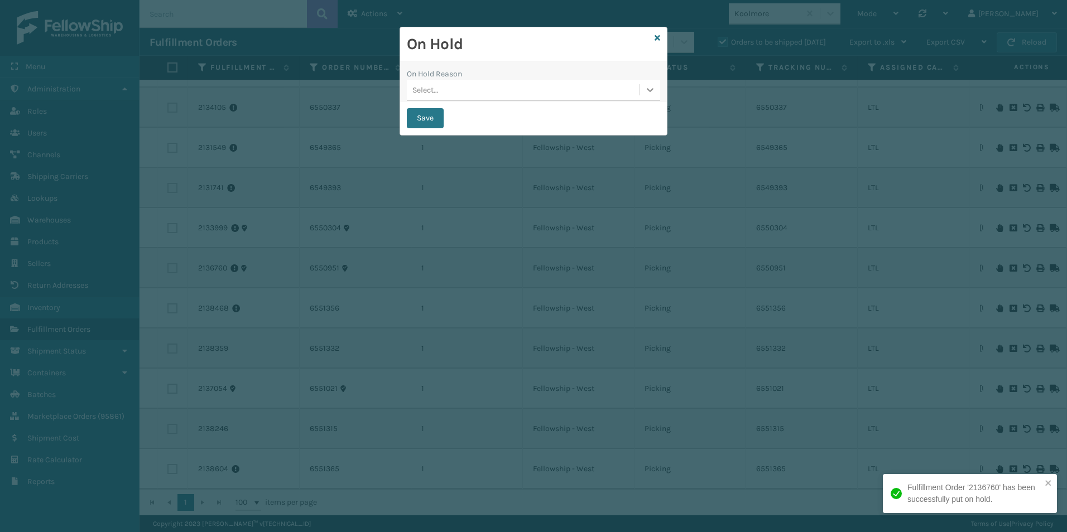
click at [647, 91] on icon at bounding box center [649, 89] width 11 height 11
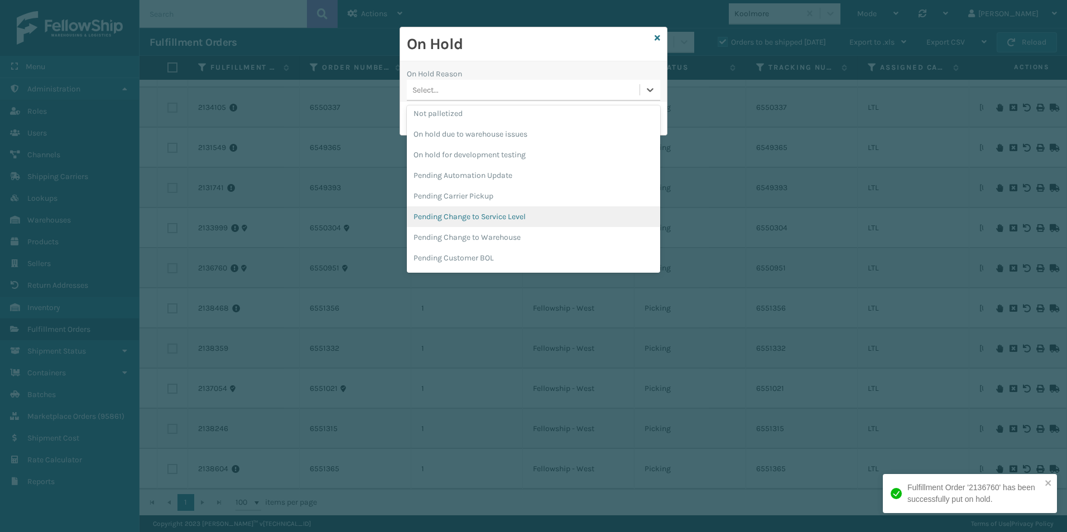
scroll to position [353, 0]
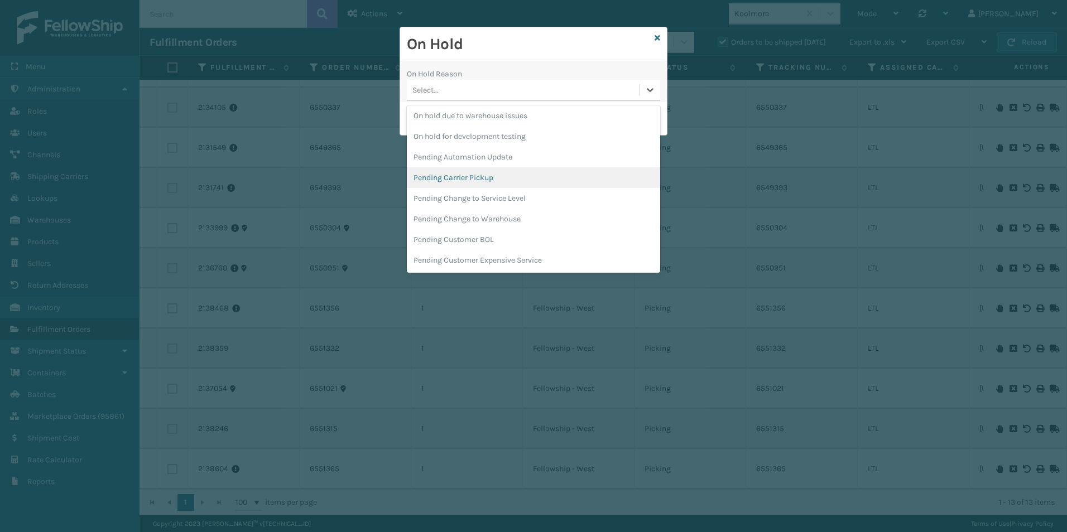
click at [474, 173] on div "Pending Carrier Pickup" at bounding box center [533, 177] width 253 height 21
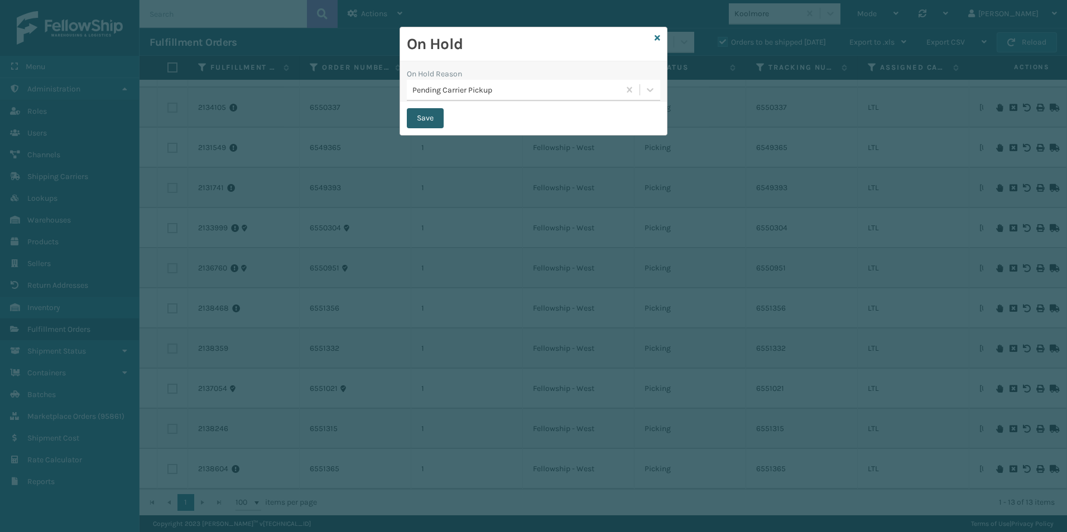
click at [417, 117] on button "Save" at bounding box center [425, 118] width 37 height 20
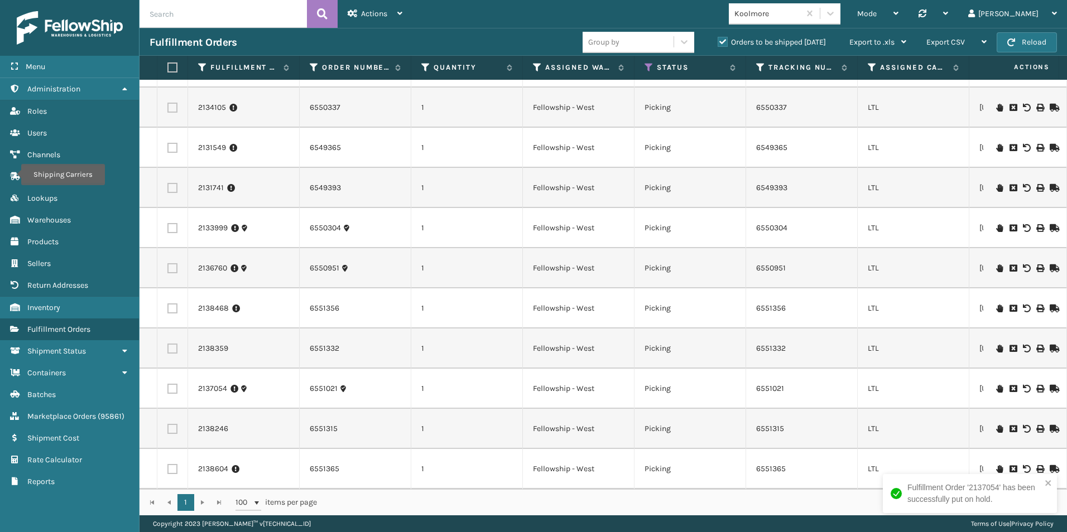
scroll to position [121, 0]
click at [993, 345] on div at bounding box center [1024, 349] width 63 height 8
click at [996, 345] on icon at bounding box center [999, 349] width 7 height 8
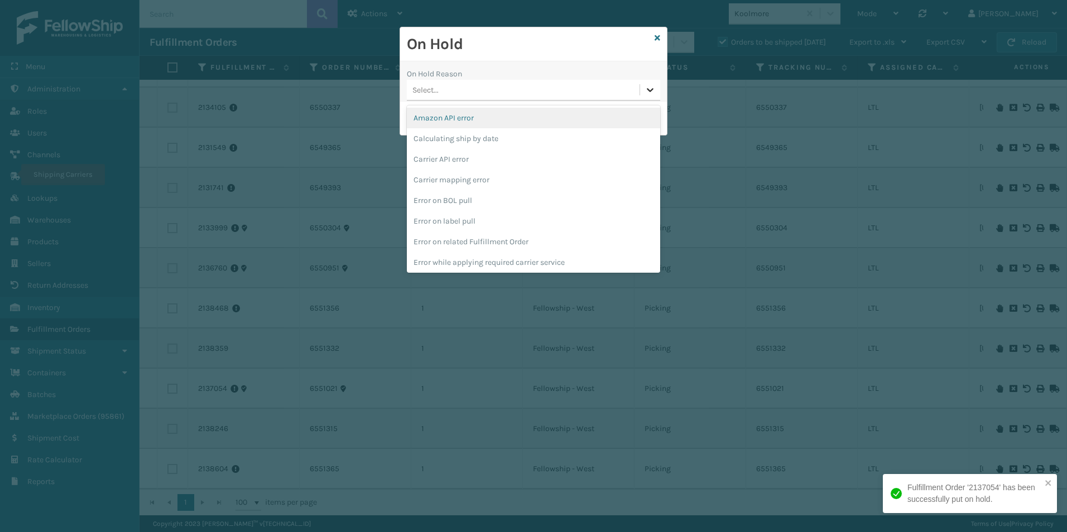
click at [658, 91] on div at bounding box center [650, 90] width 20 height 20
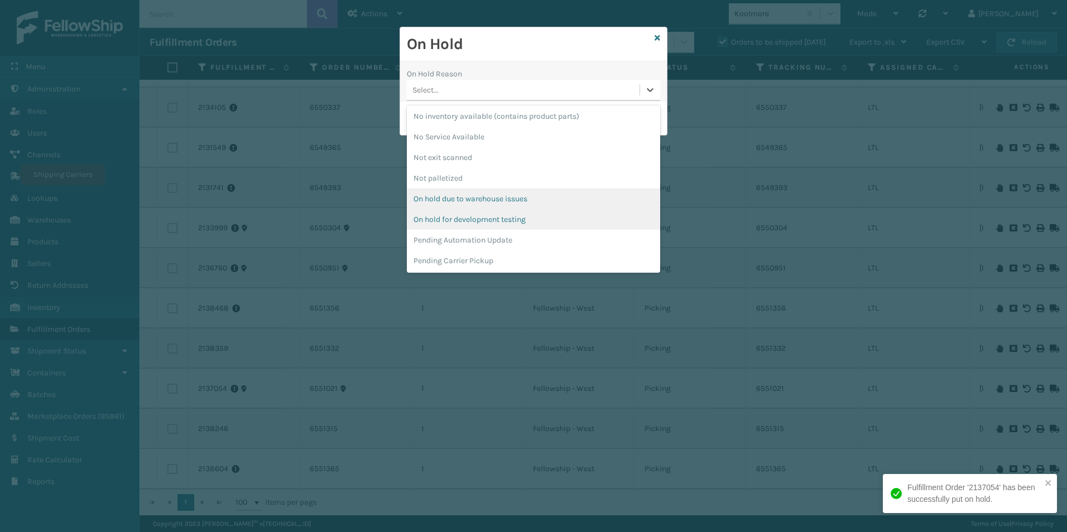
scroll to position [279, 0]
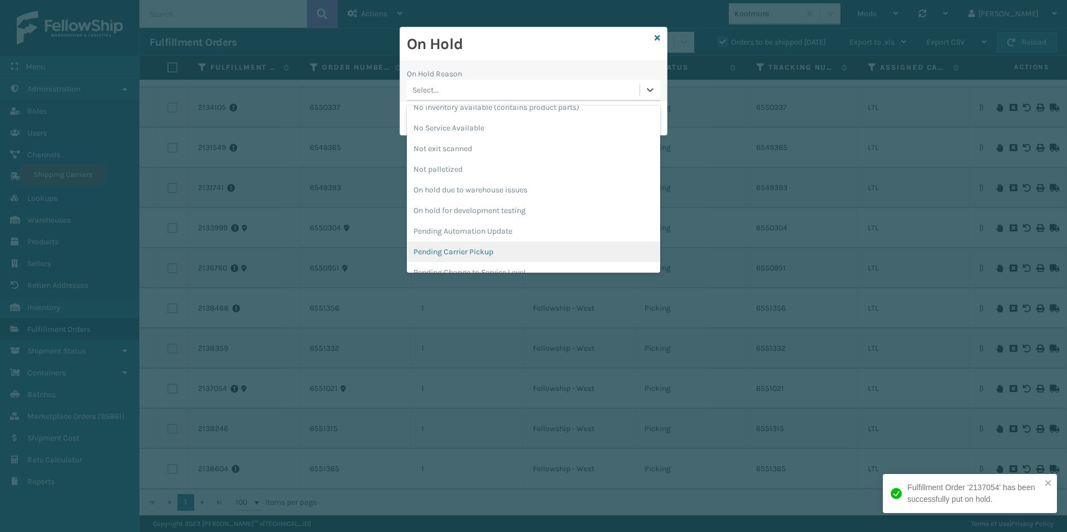
click at [475, 248] on div "Pending Carrier Pickup" at bounding box center [533, 252] width 253 height 21
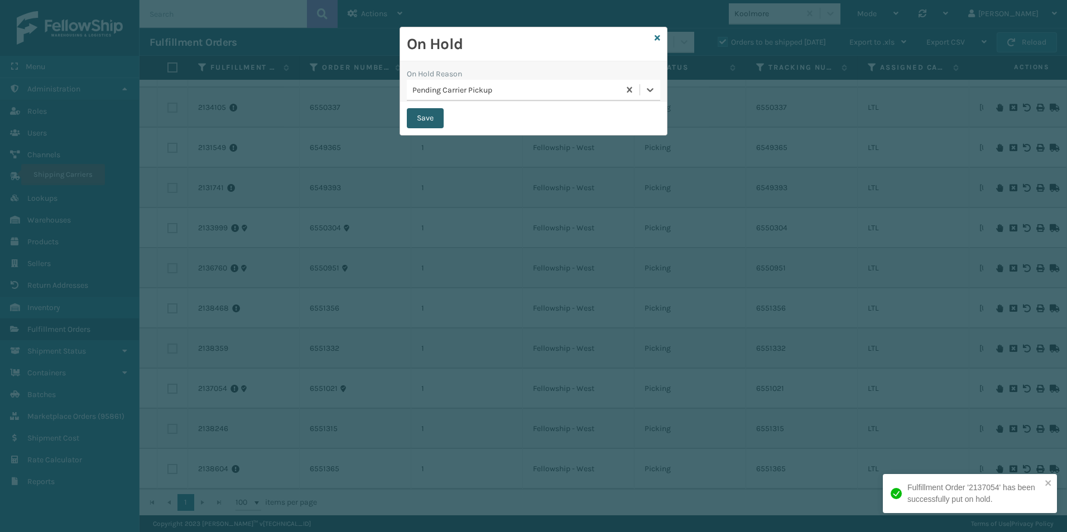
click at [426, 120] on button "Save" at bounding box center [425, 118] width 37 height 20
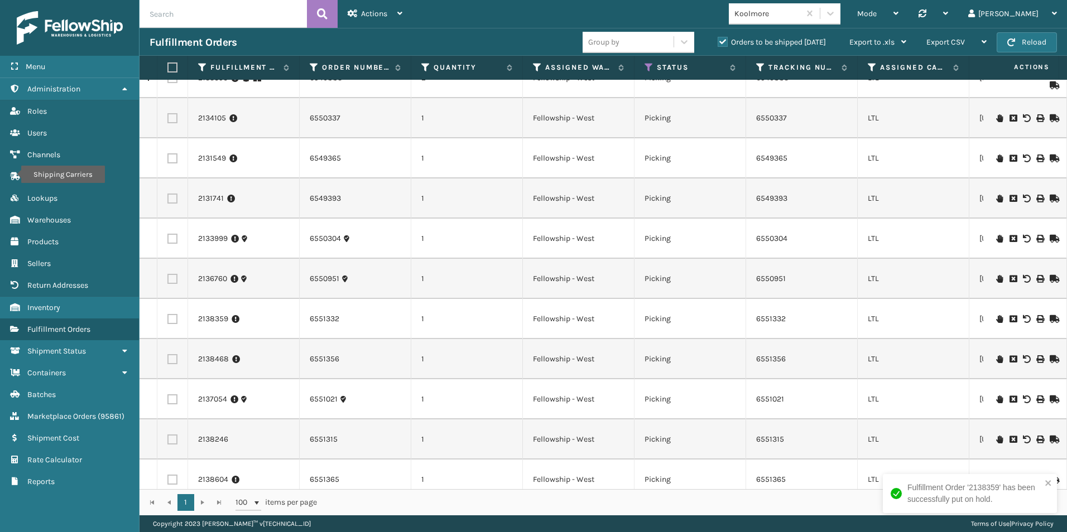
scroll to position [112, 0]
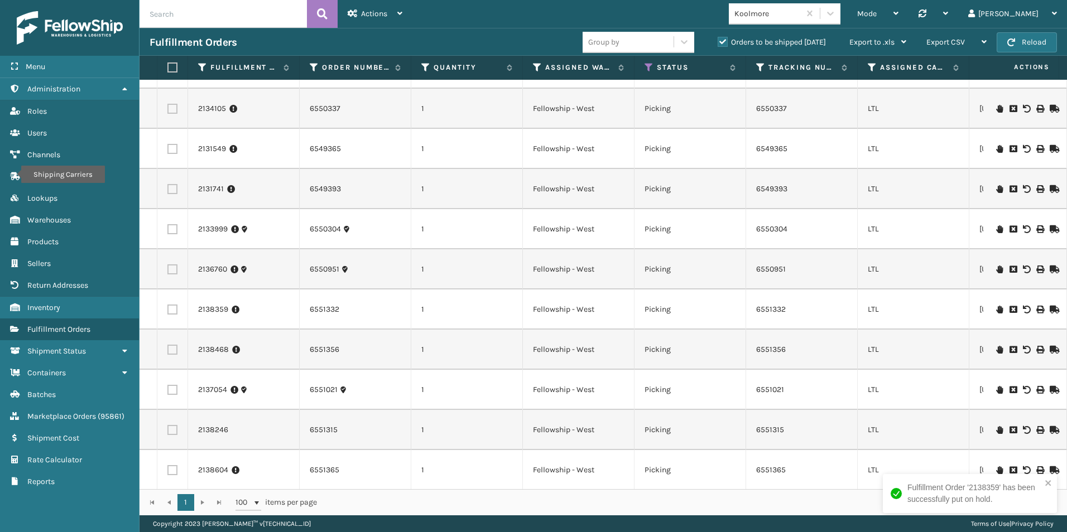
click at [996, 429] on icon at bounding box center [999, 430] width 7 height 8
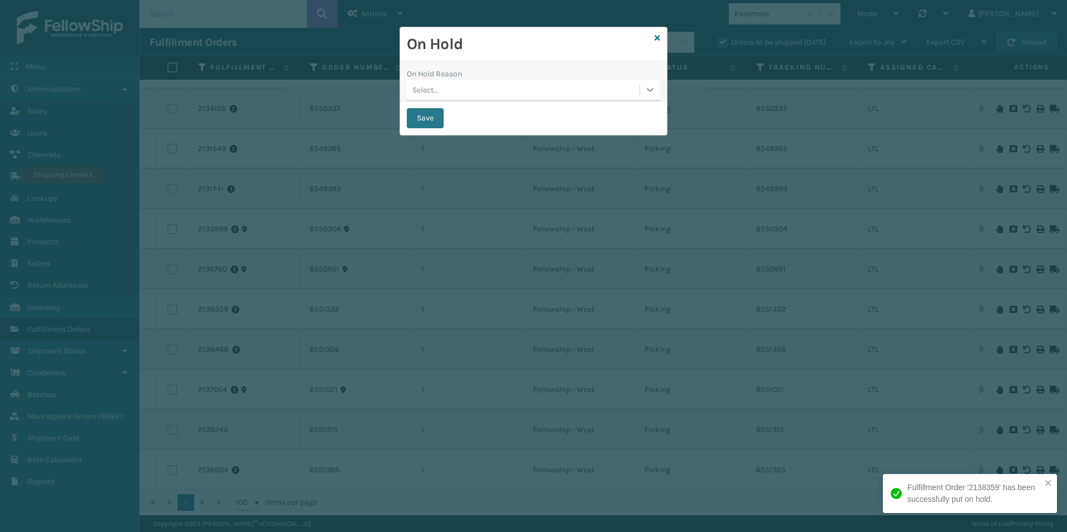
click at [643, 93] on div at bounding box center [650, 90] width 20 height 20
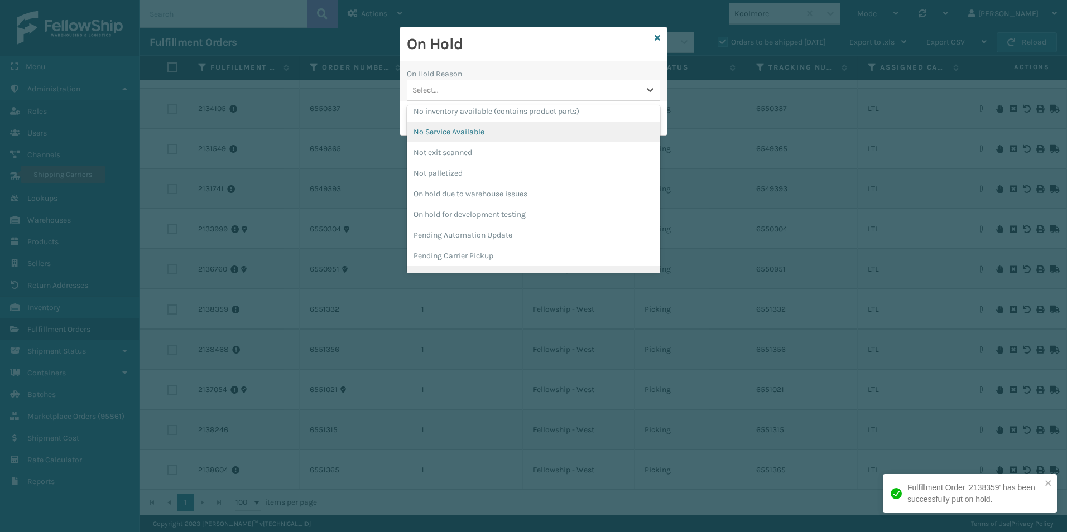
scroll to position [335, 0]
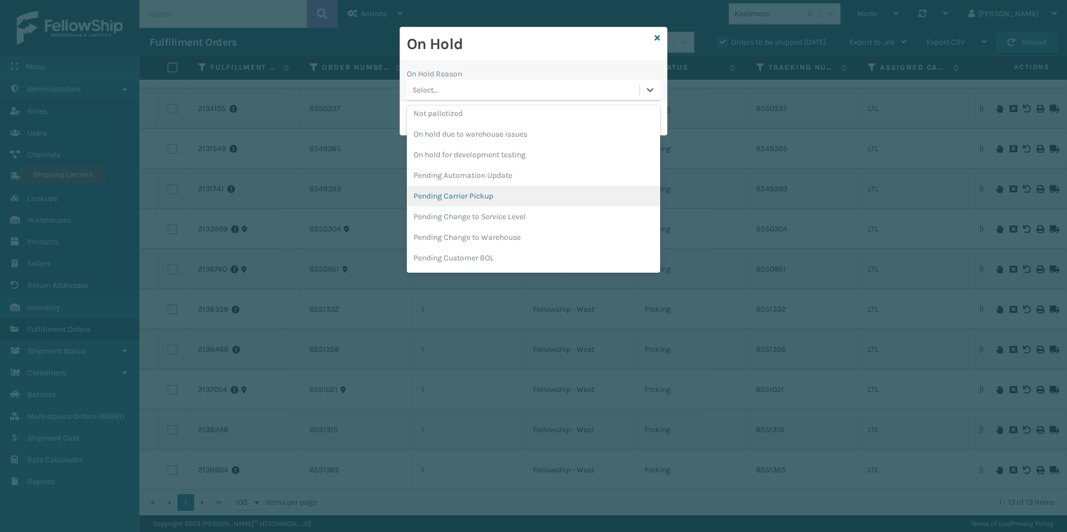
click at [483, 195] on div "Pending Carrier Pickup" at bounding box center [533, 196] width 253 height 21
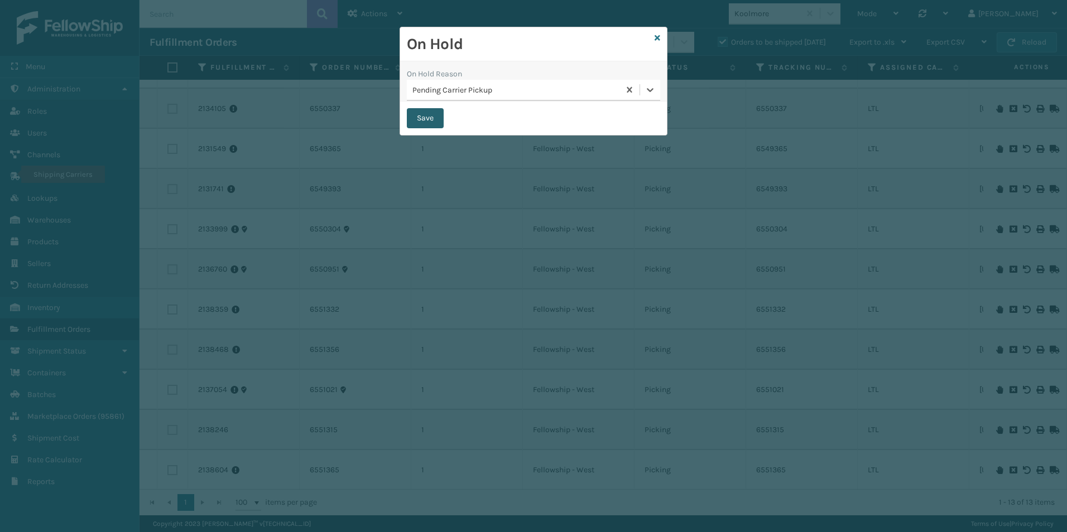
click at [418, 115] on button "Save" at bounding box center [425, 118] width 37 height 20
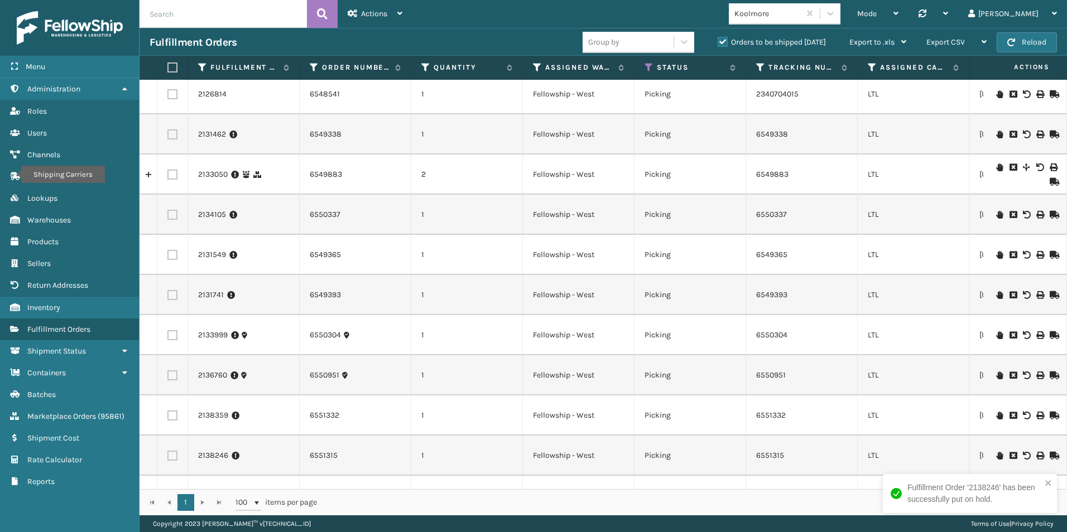
scroll to position [0, 0]
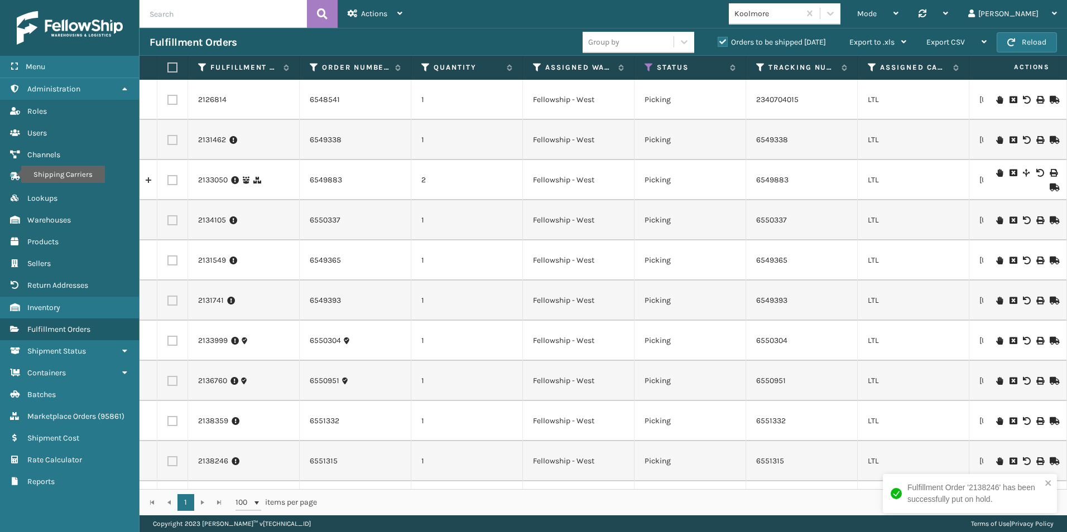
click at [995, 99] on div at bounding box center [1024, 100] width 63 height 8
click at [1049, 98] on icon at bounding box center [1052, 100] width 7 height 8
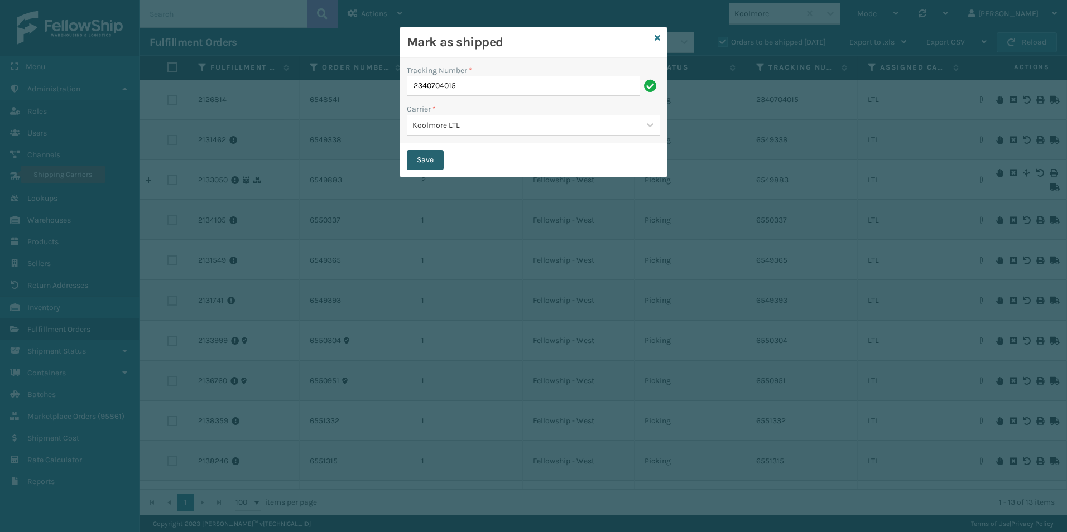
click at [429, 157] on button "Save" at bounding box center [425, 160] width 37 height 20
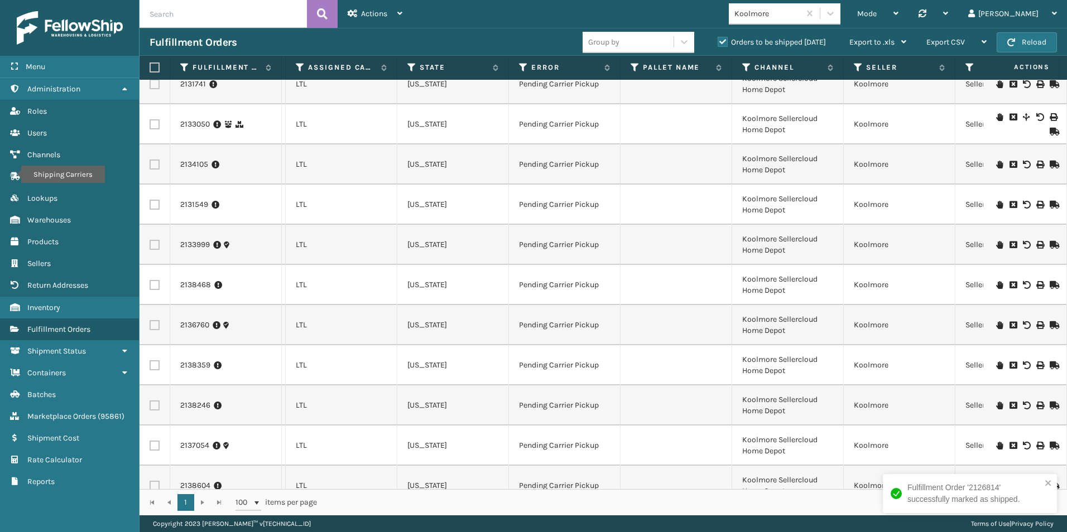
scroll to position [81, 572]
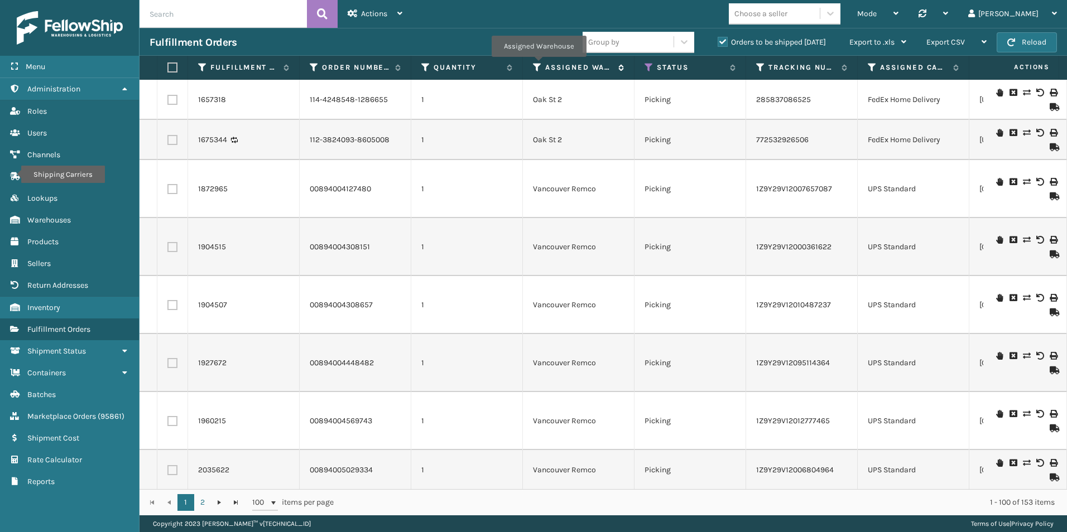
click at [538, 65] on icon at bounding box center [537, 67] width 9 height 10
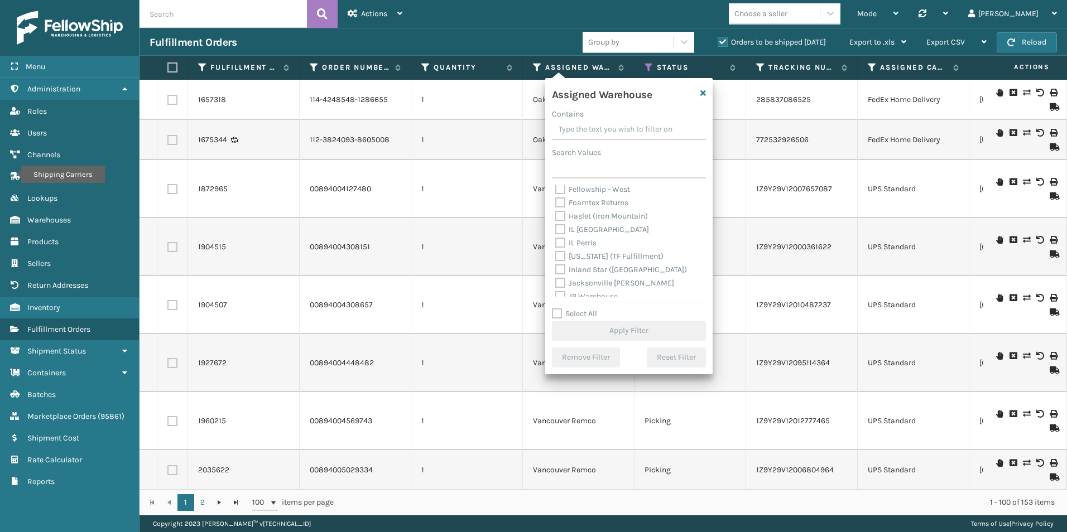
scroll to position [0, 0]
click at [563, 247] on label "Fellowship - West" at bounding box center [592, 244] width 75 height 9
click at [556, 246] on input "Fellowship - West" at bounding box center [555, 242] width 1 height 7
checkbox input "true"
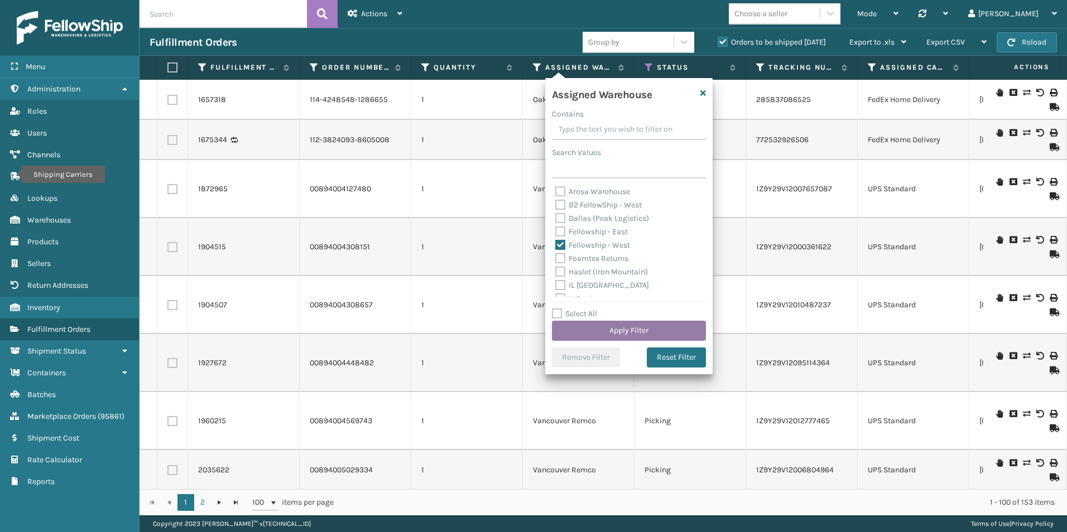
click at [624, 324] on button "Apply Filter" at bounding box center [629, 331] width 154 height 20
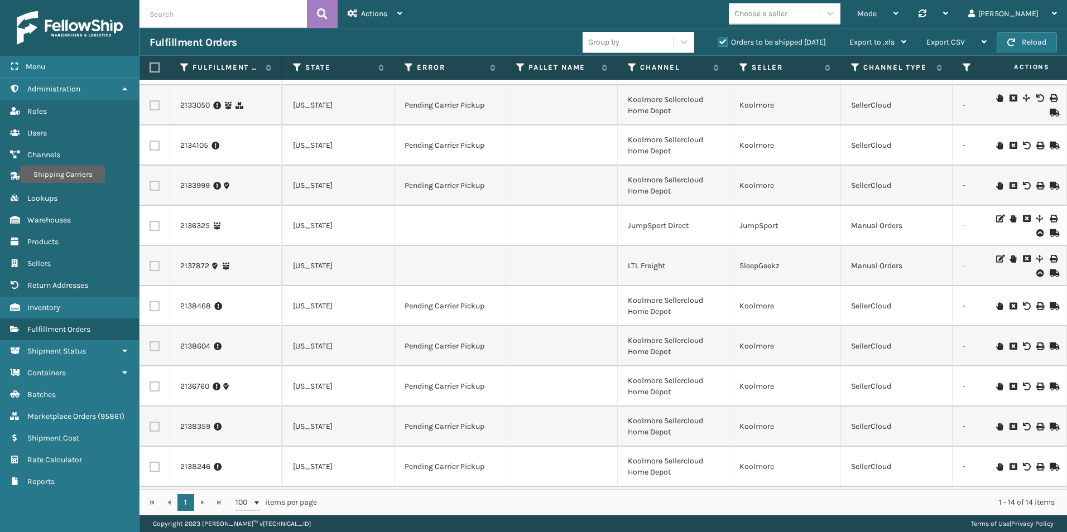
scroll to position [161, 686]
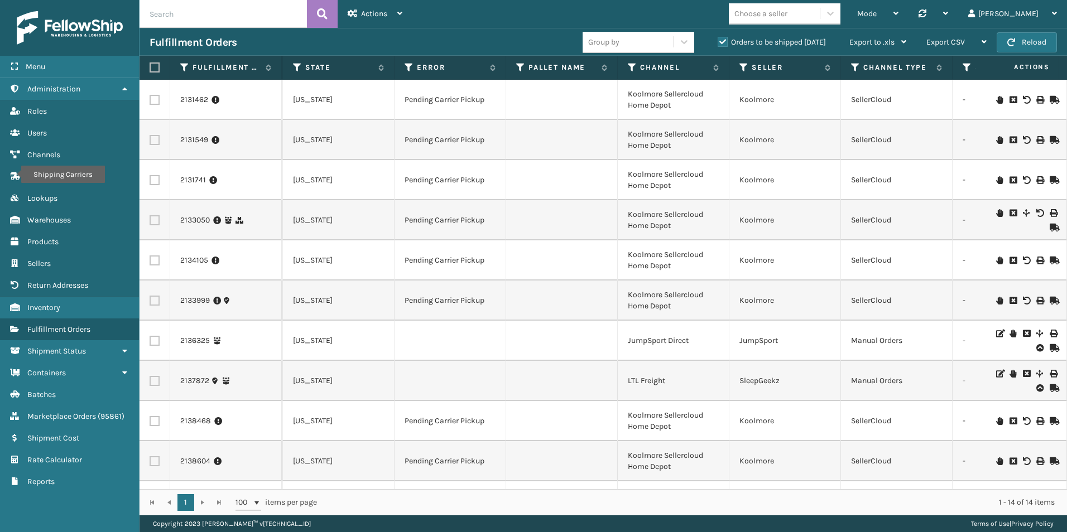
click at [1009, 374] on icon at bounding box center [1012, 374] width 7 height 8
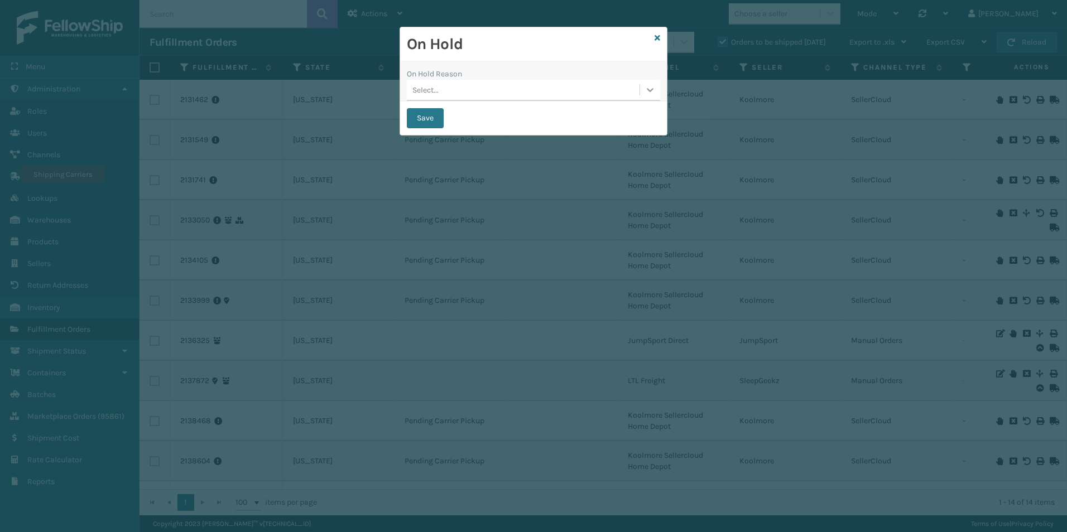
click at [651, 90] on icon at bounding box center [650, 90] width 7 height 4
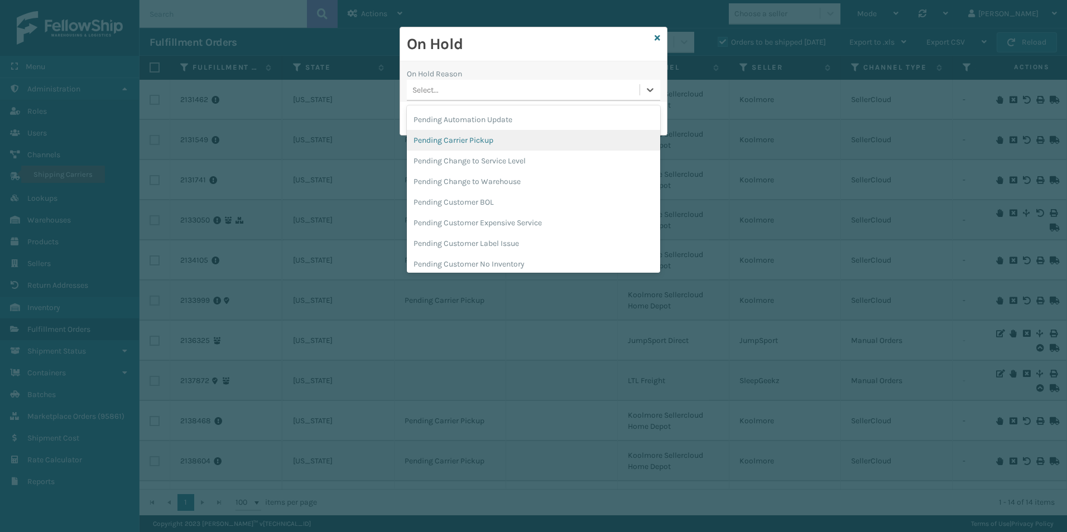
drag, startPoint x: 465, startPoint y: 201, endPoint x: 492, endPoint y: 143, distance: 63.7
click at [492, 143] on div "Amazon API error Calculating ship by date Carrier API error Carrier mapping err…" at bounding box center [533, 188] width 253 height 167
click at [468, 138] on div "Pending Carrier Pickup" at bounding box center [533, 140] width 253 height 21
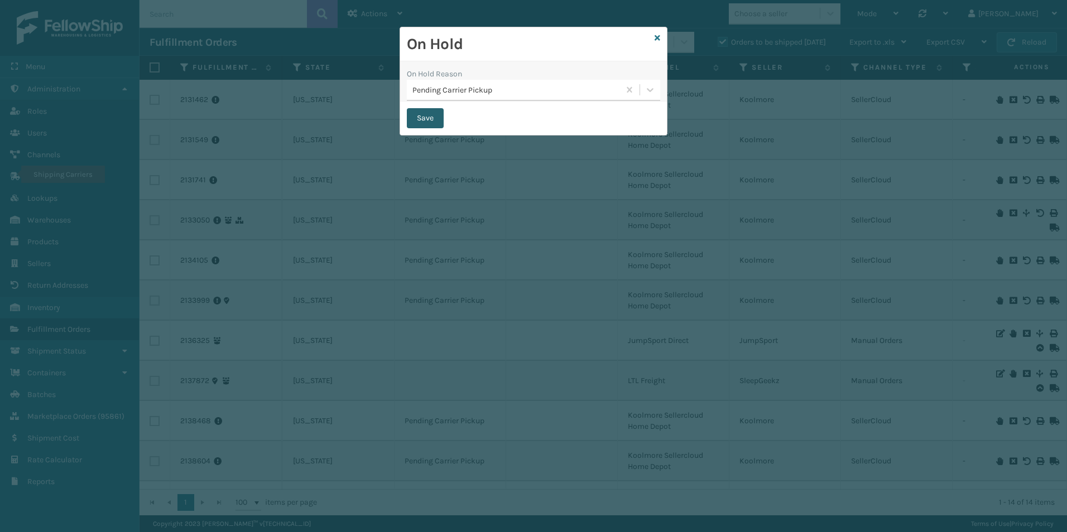
click at [420, 117] on button "Save" at bounding box center [425, 118] width 37 height 20
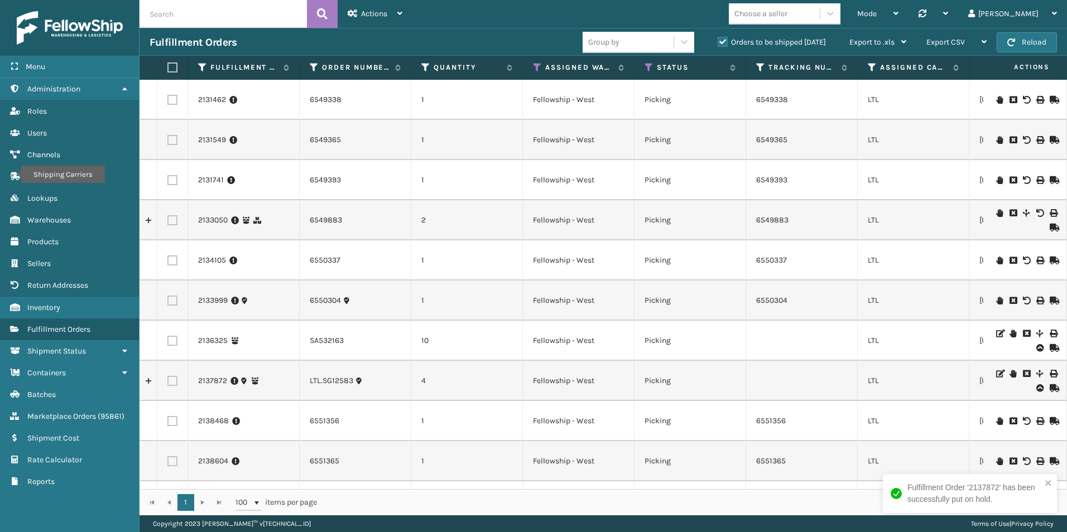
scroll to position [0, 219]
